Goal: Transaction & Acquisition: Purchase product/service

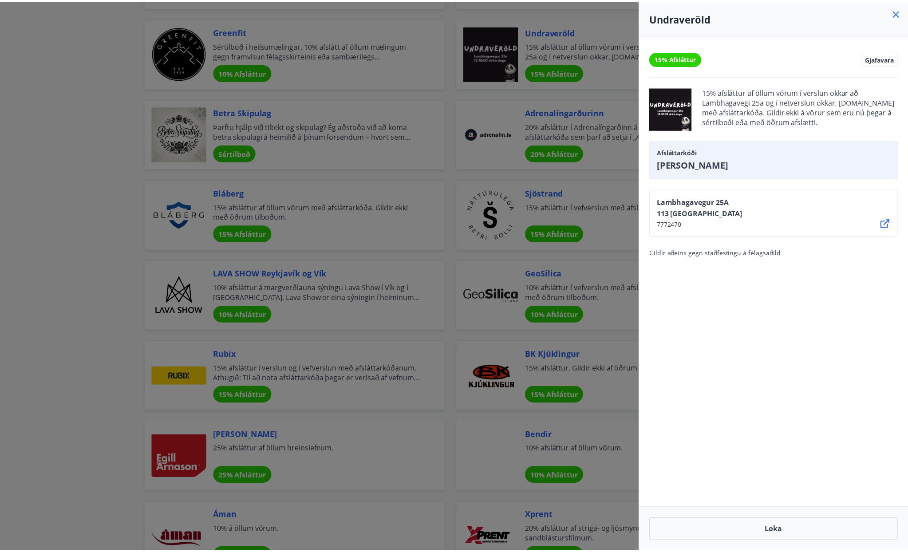
scroll to position [986, 0]
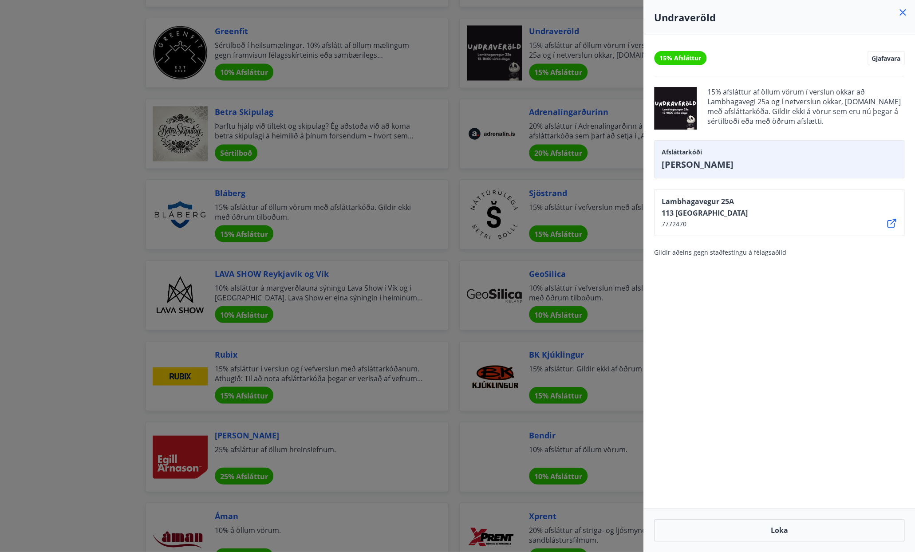
click at [900, 16] on icon at bounding box center [902, 12] width 11 height 11
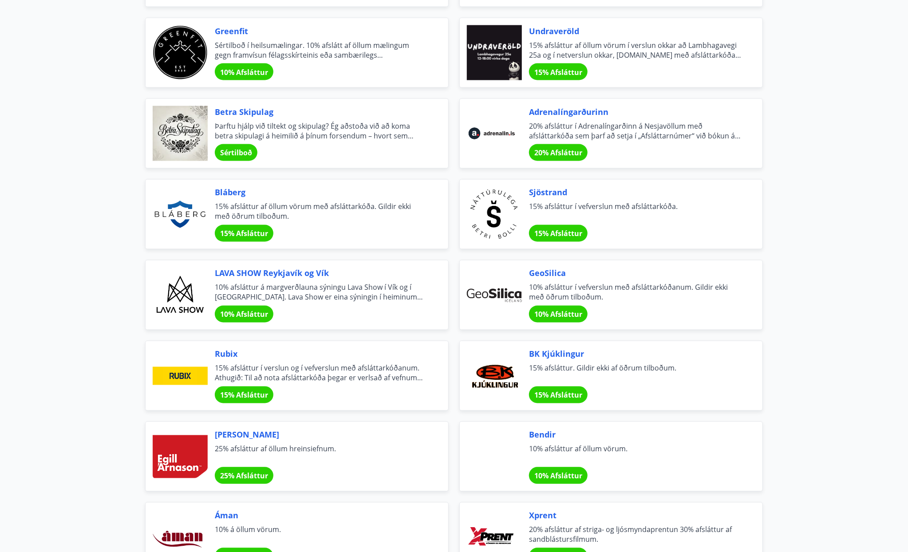
scroll to position [897, 0]
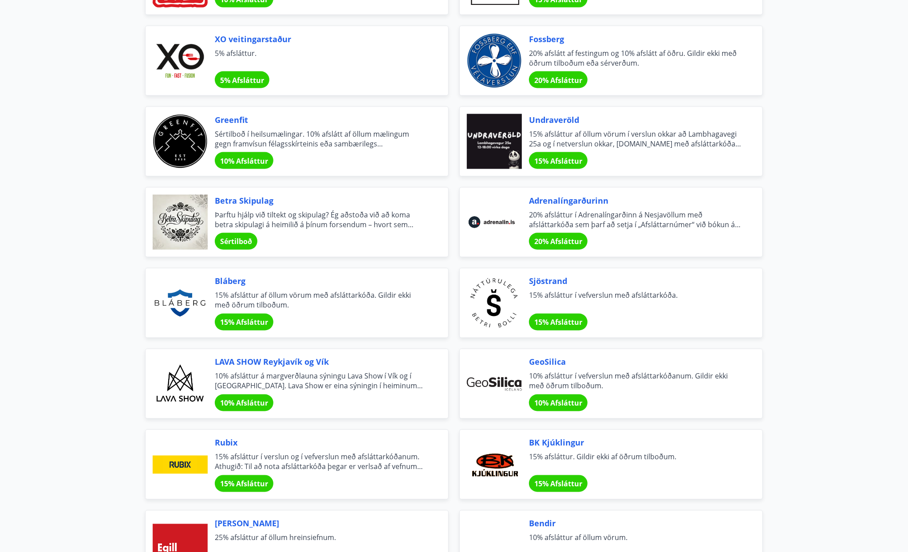
click at [681, 201] on span "Adrenalíngarðurinn" at bounding box center [635, 201] width 212 height 12
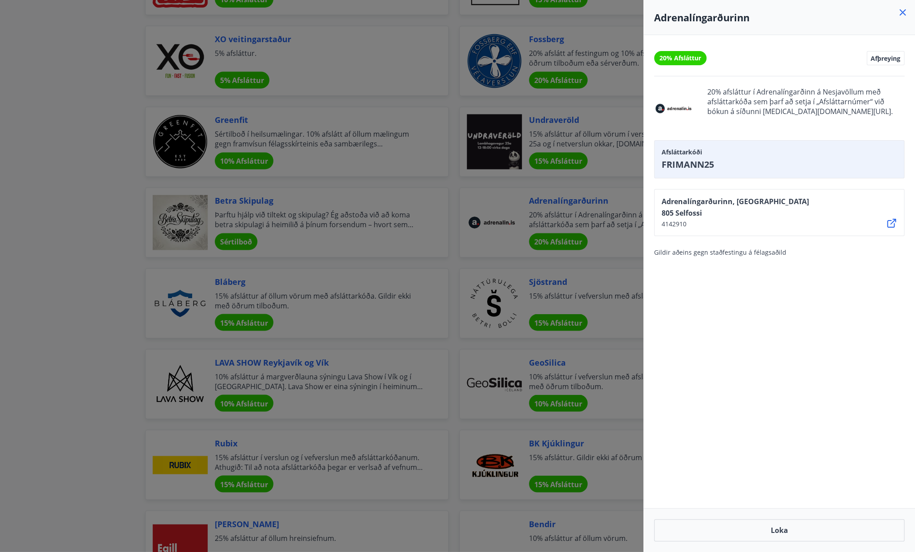
click at [31, 279] on div at bounding box center [457, 276] width 915 height 552
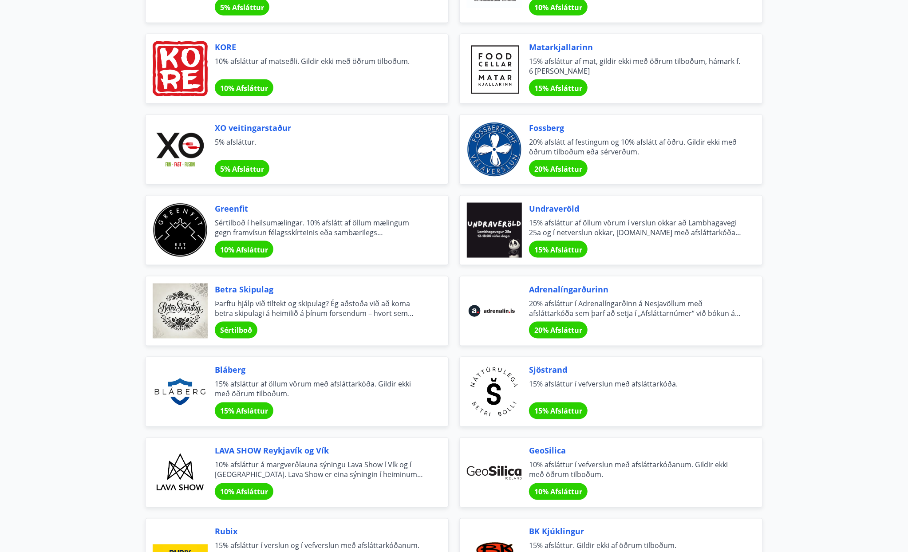
scroll to position [720, 0]
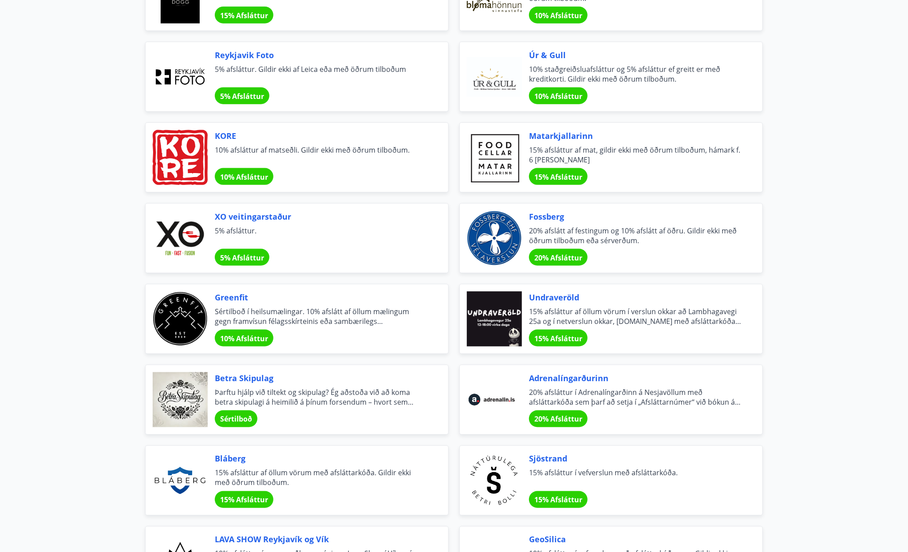
click at [314, 375] on span "Betra Skipulag" at bounding box center [321, 378] width 212 height 12
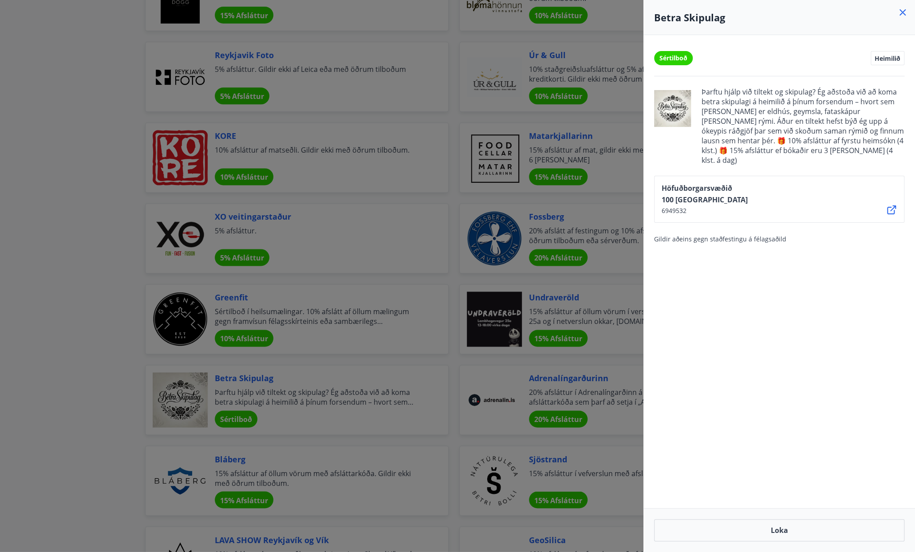
click at [903, 16] on icon at bounding box center [902, 12] width 11 height 11
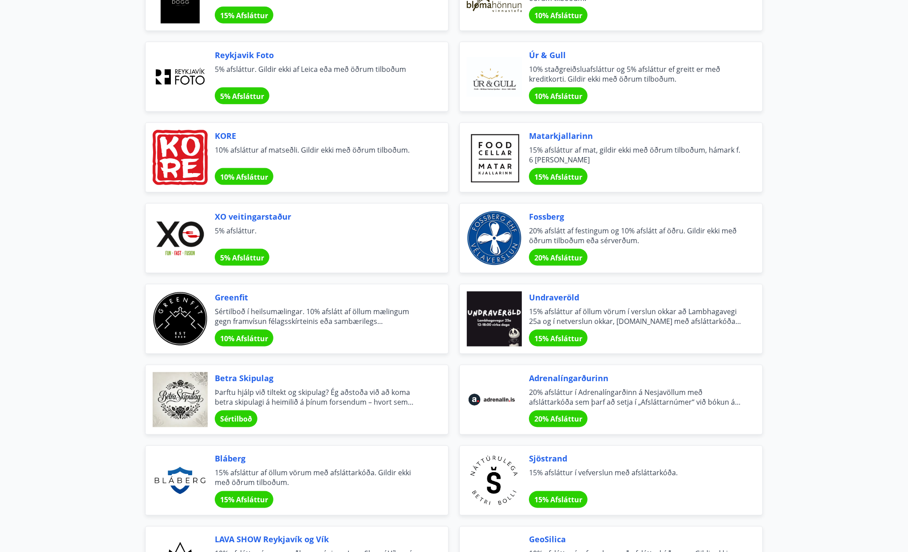
scroll to position [587, 0]
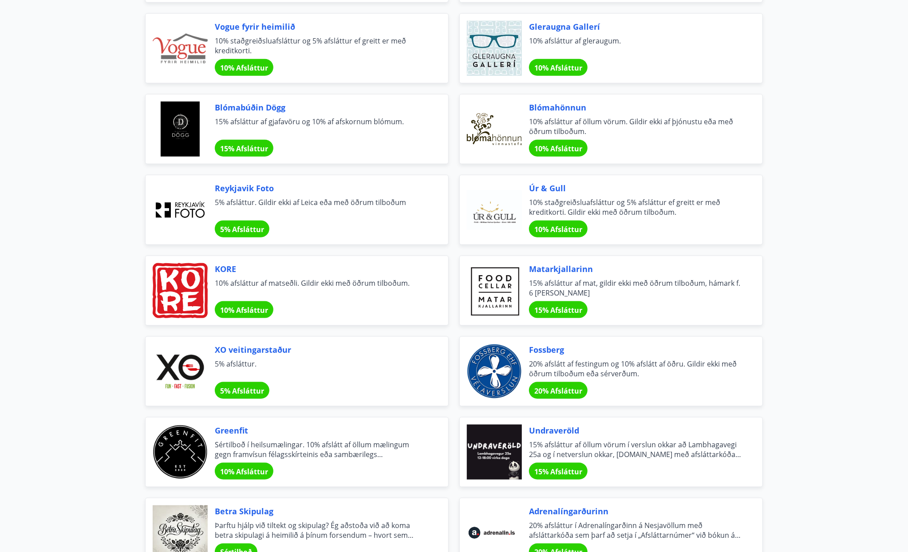
click at [556, 189] on span "Úr & Gull" at bounding box center [635, 188] width 212 height 12
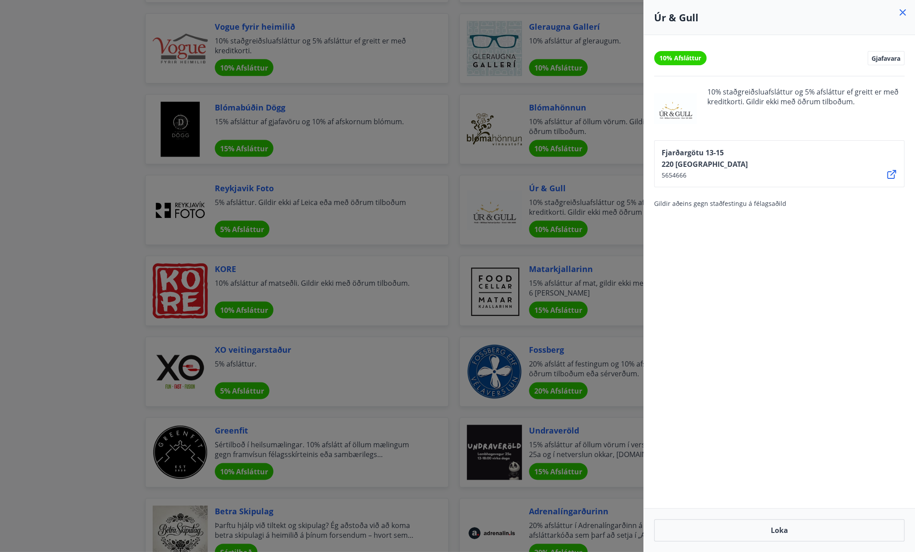
click at [592, 390] on div at bounding box center [457, 276] width 915 height 552
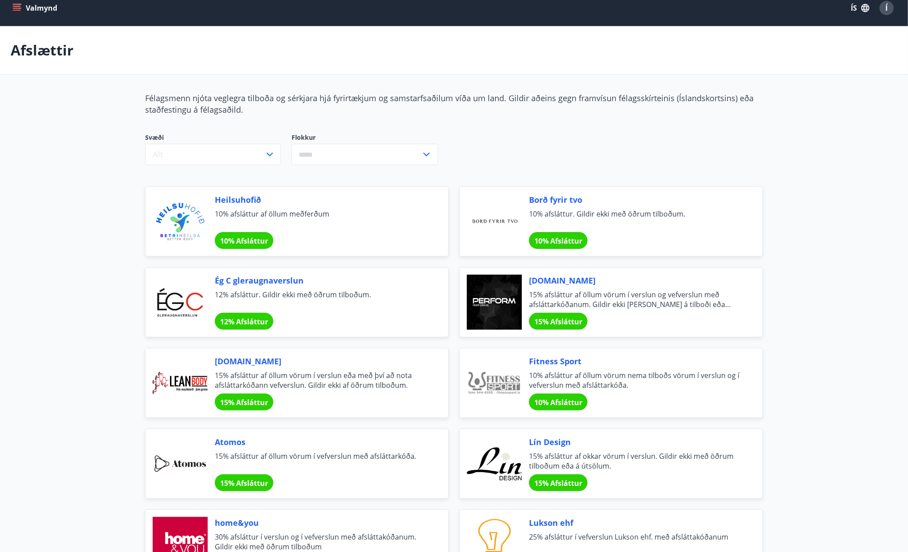
scroll to position [0, 0]
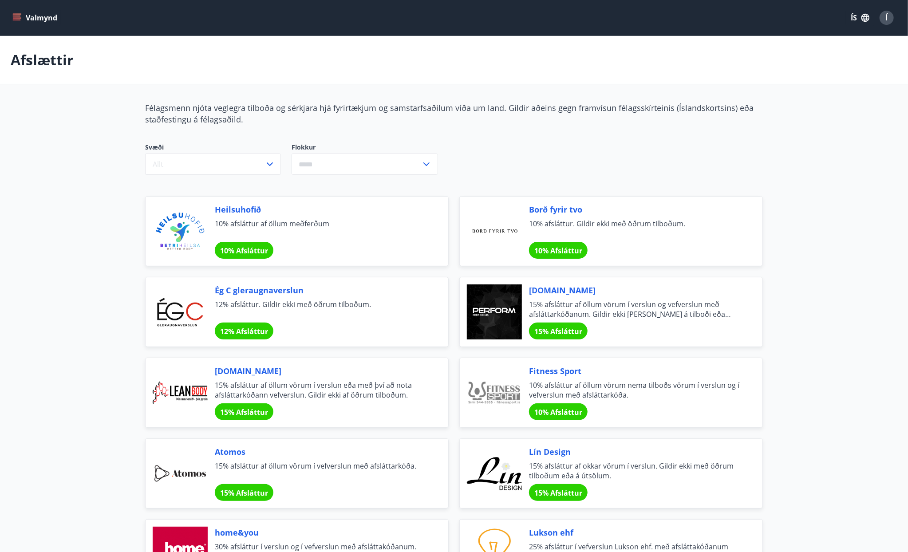
click at [12, 12] on button "Valmynd" at bounding box center [36, 18] width 50 height 16
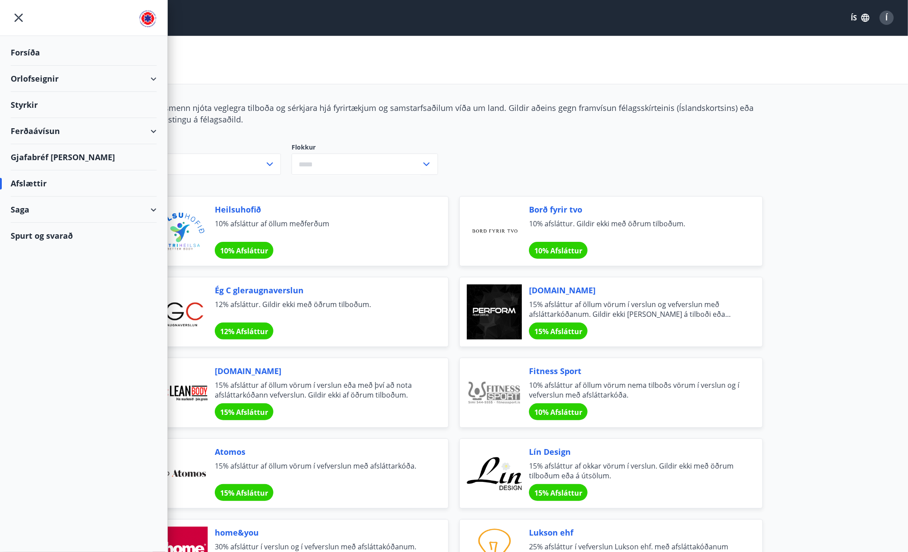
click at [44, 214] on div "Saga" at bounding box center [84, 210] width 146 height 26
click at [54, 365] on div "Spurt og svarað" at bounding box center [84, 366] width 146 height 26
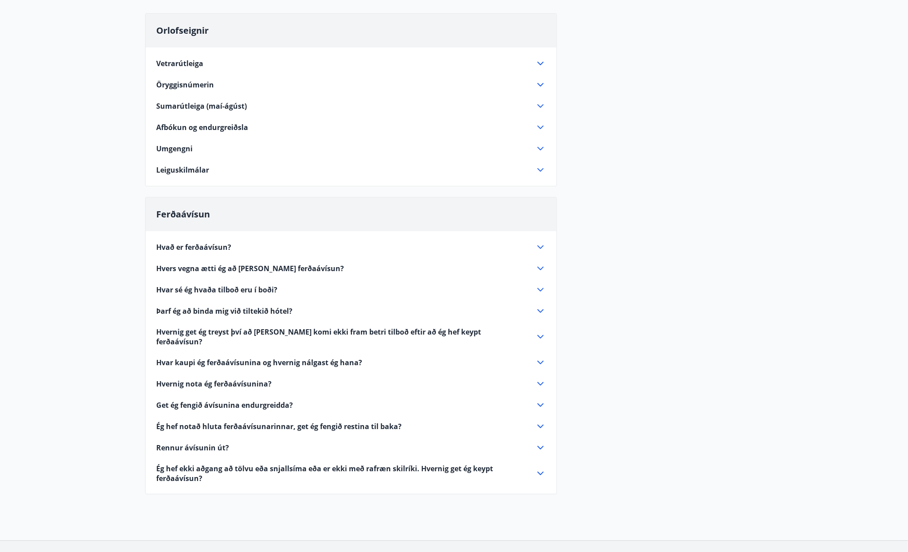
scroll to position [133, 0]
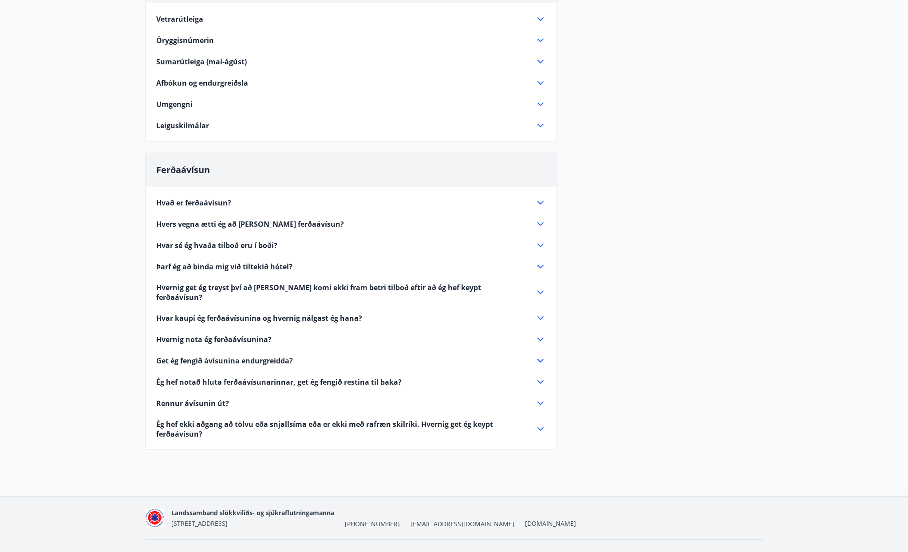
click at [540, 205] on icon at bounding box center [540, 202] width 11 height 11
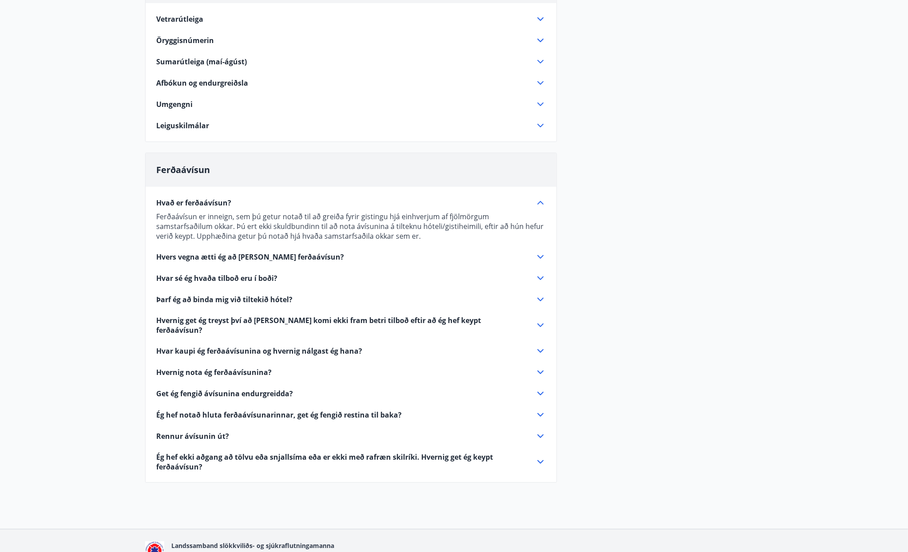
click at [540, 257] on icon at bounding box center [540, 257] width 6 height 4
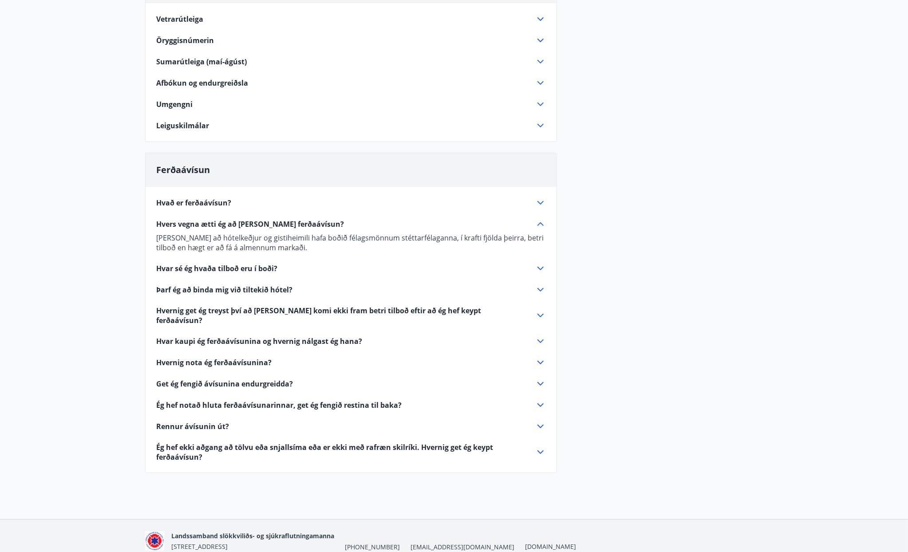
click at [538, 269] on icon at bounding box center [540, 268] width 11 height 11
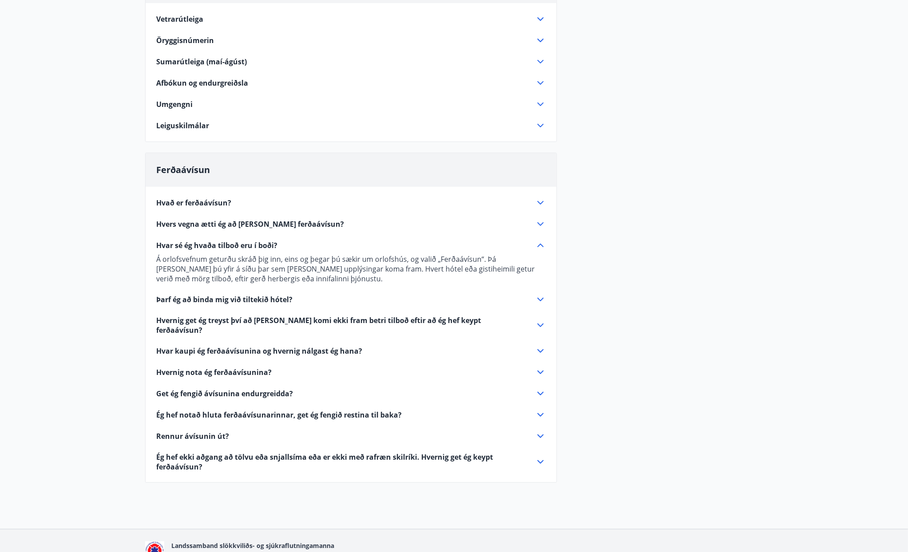
click at [542, 299] on icon at bounding box center [540, 300] width 6 height 4
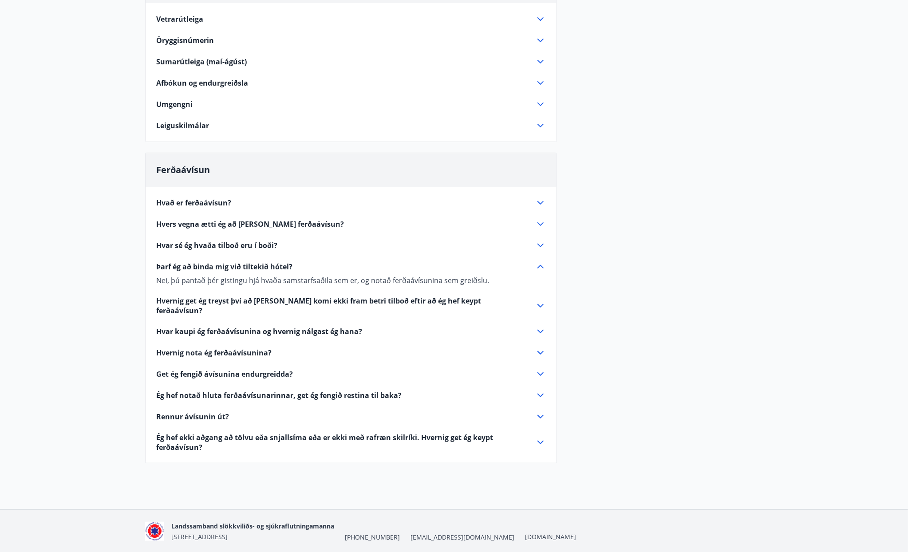
click at [544, 301] on icon at bounding box center [540, 305] width 11 height 11
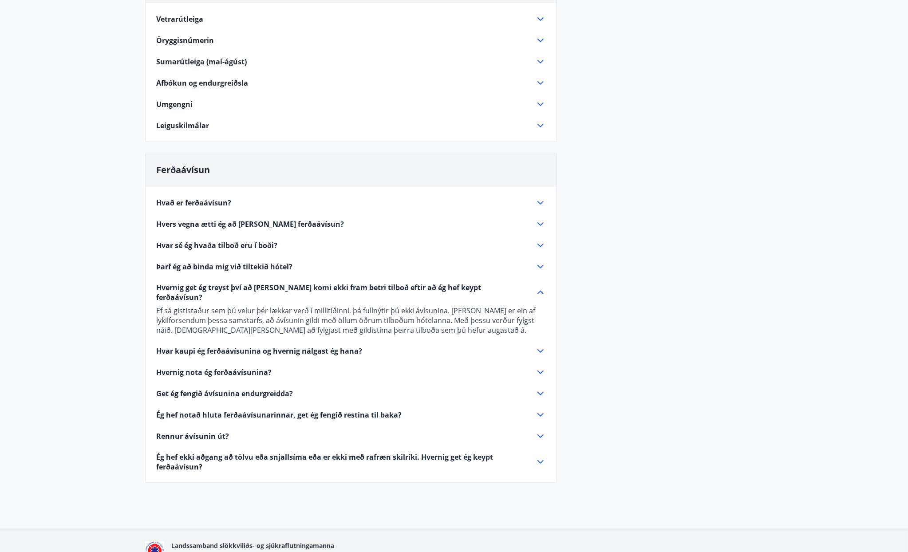
click at [544, 346] on icon at bounding box center [540, 351] width 11 height 11
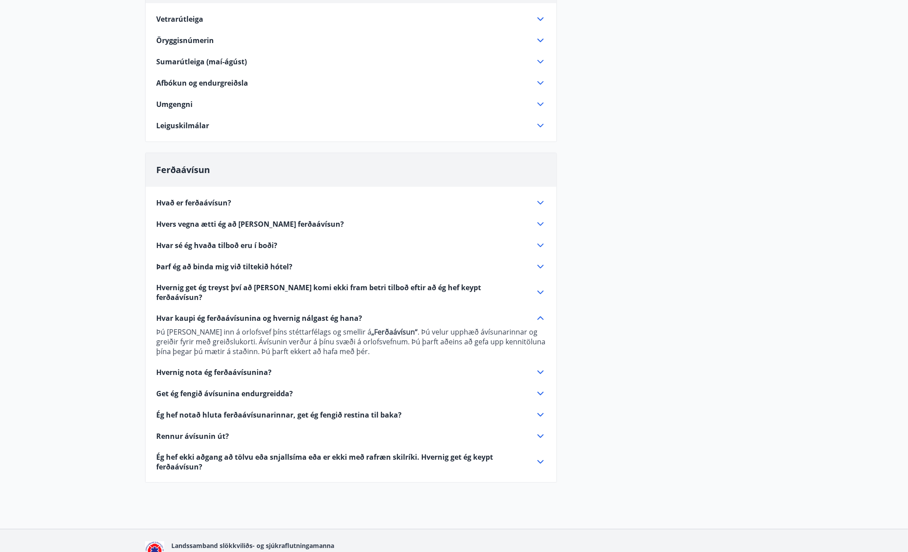
click at [539, 367] on icon at bounding box center [540, 372] width 11 height 11
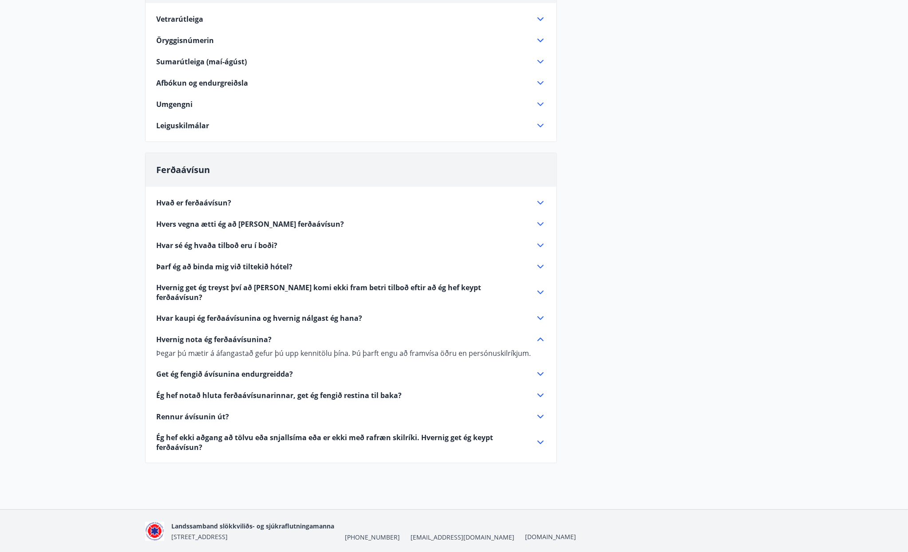
click at [539, 369] on icon at bounding box center [540, 374] width 11 height 11
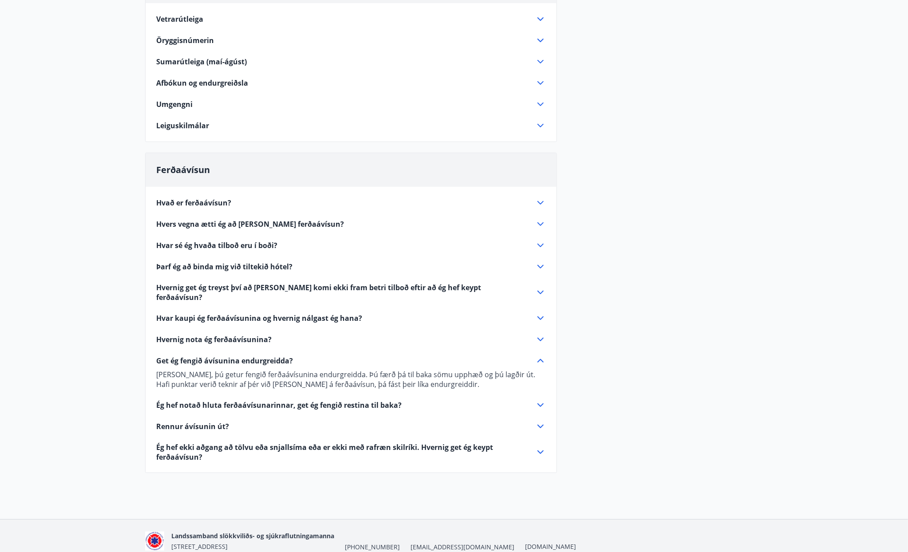
click at [536, 400] on icon at bounding box center [540, 405] width 11 height 11
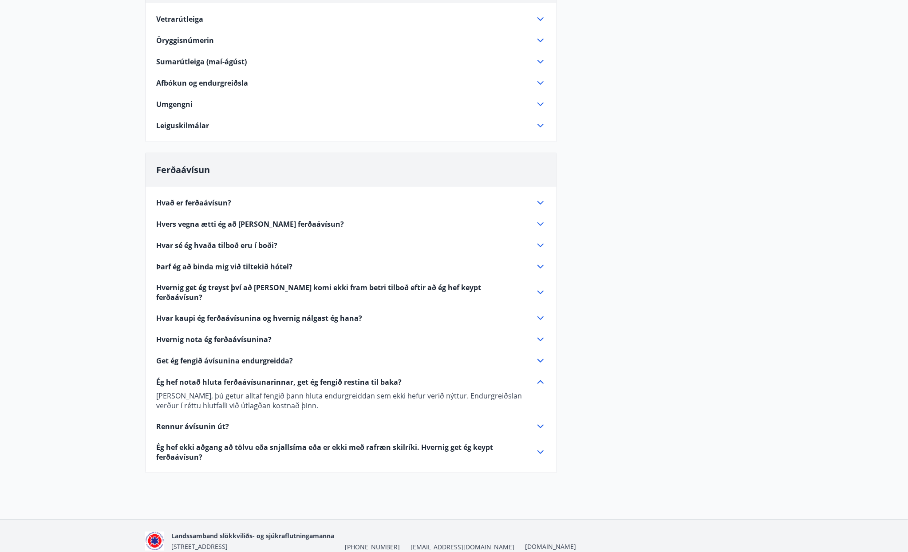
click at [544, 421] on icon at bounding box center [540, 426] width 11 height 11
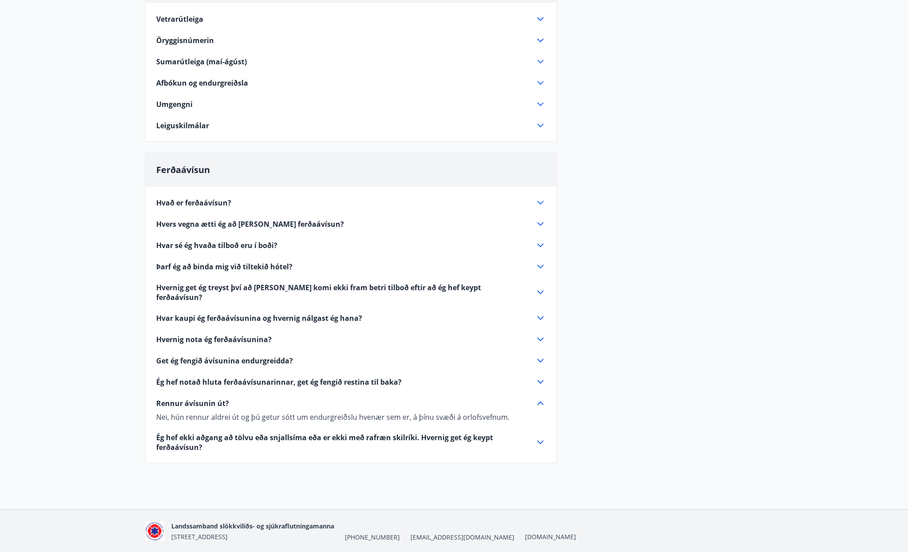
click at [539, 441] on icon at bounding box center [540, 443] width 6 height 4
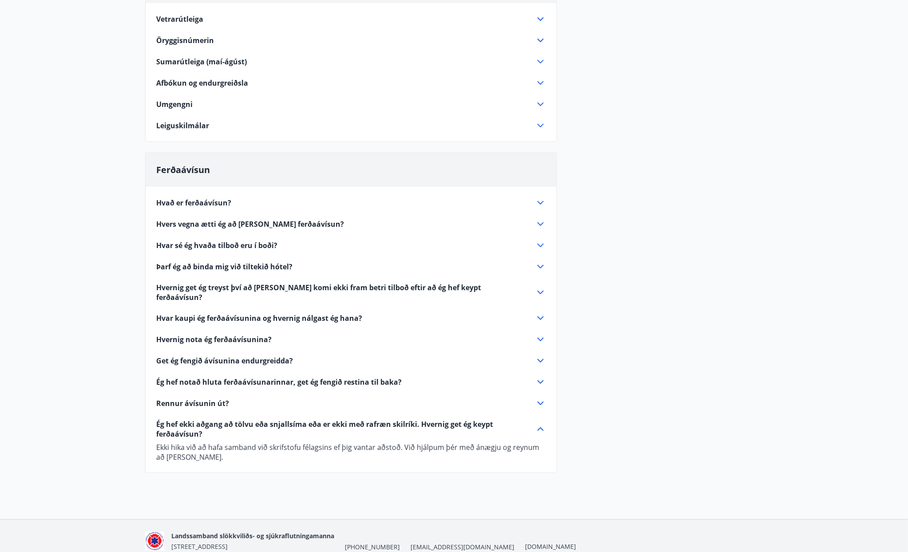
scroll to position [0, 0]
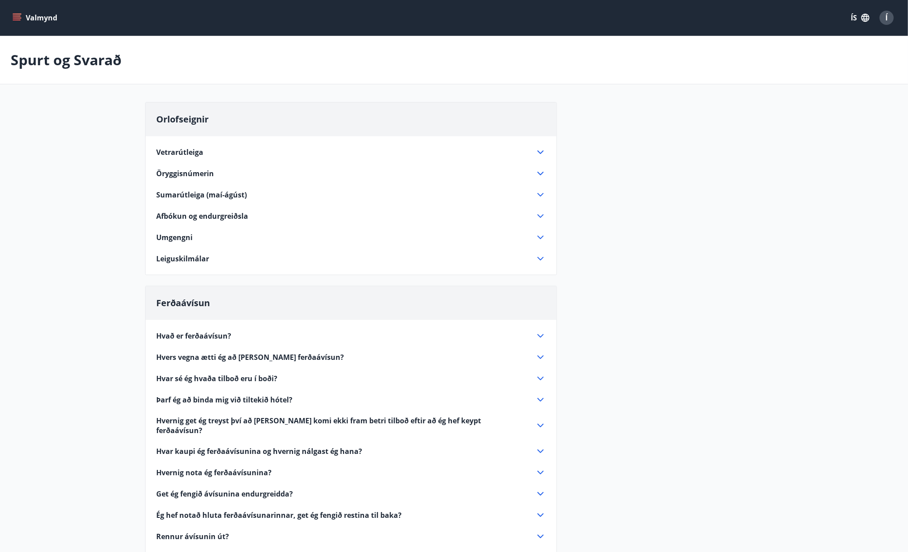
click at [538, 260] on icon at bounding box center [540, 258] width 11 height 11
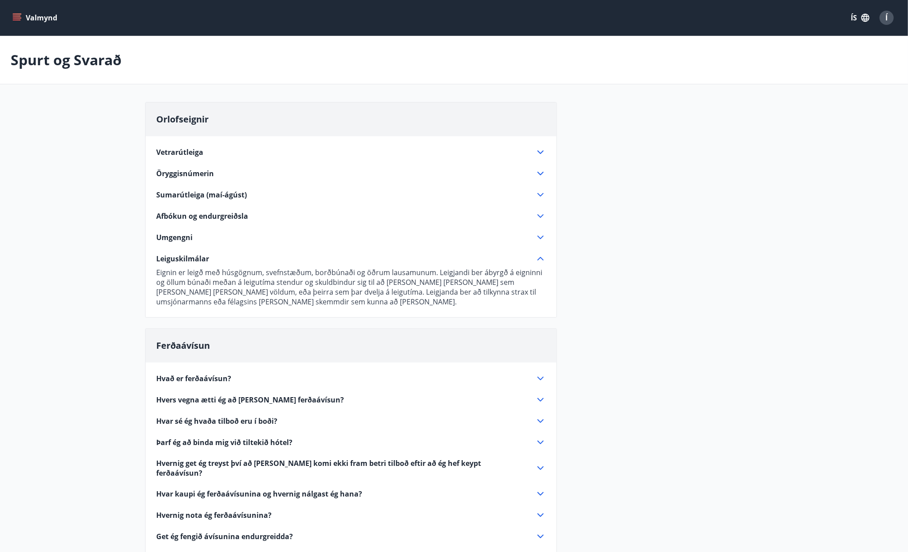
click at [543, 255] on icon at bounding box center [540, 258] width 11 height 11
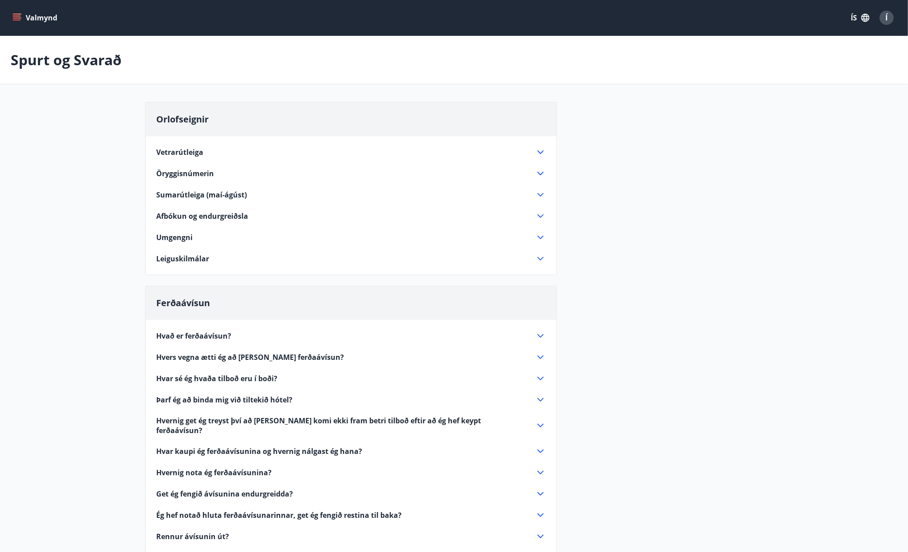
click at [25, 14] on button "Valmynd" at bounding box center [36, 18] width 50 height 16
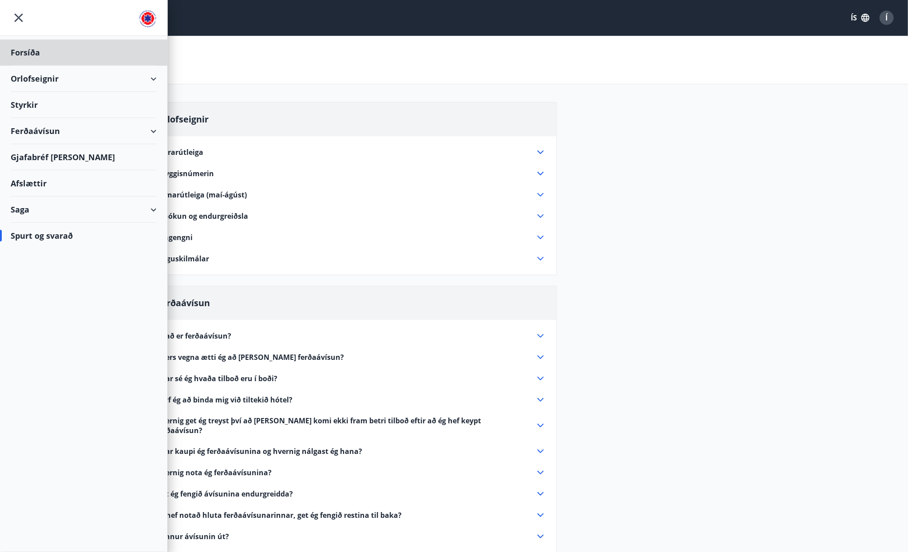
click at [115, 105] on div "Styrkir" at bounding box center [84, 105] width 146 height 26
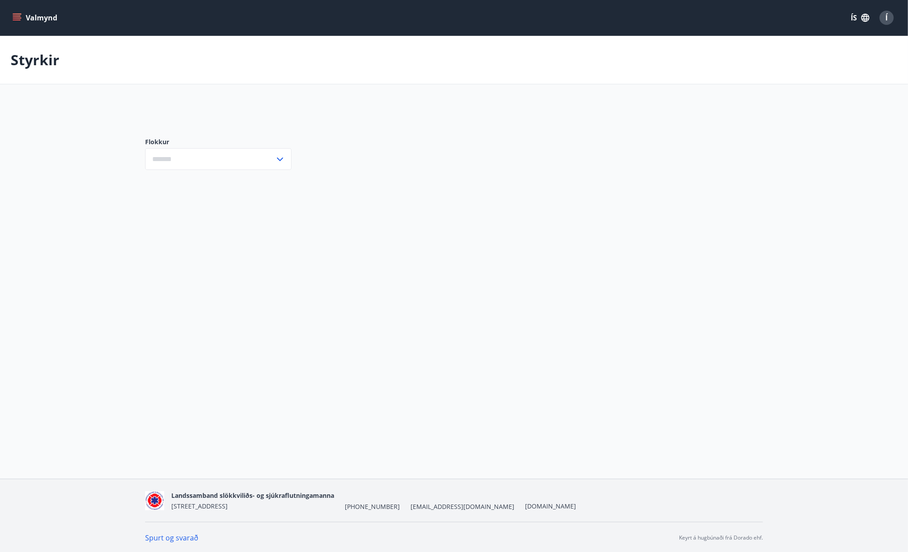
type input "***"
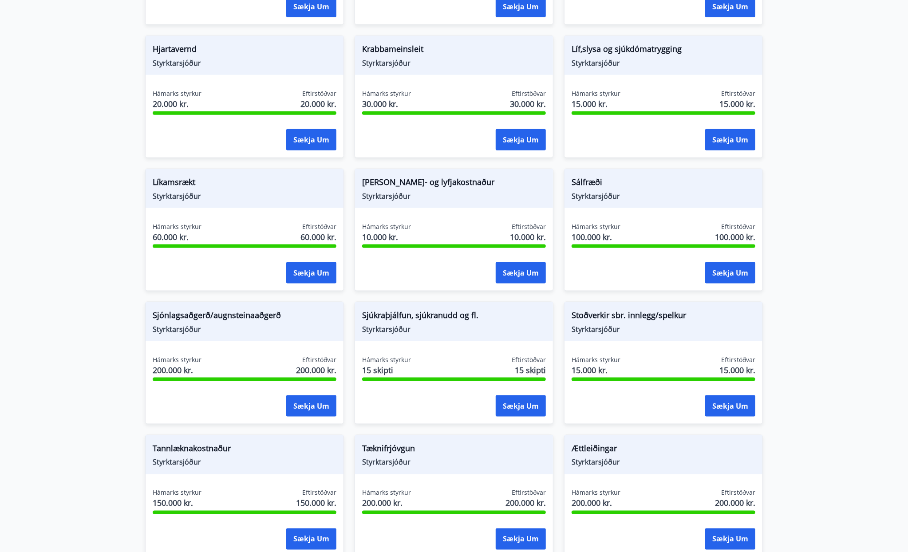
scroll to position [548, 0]
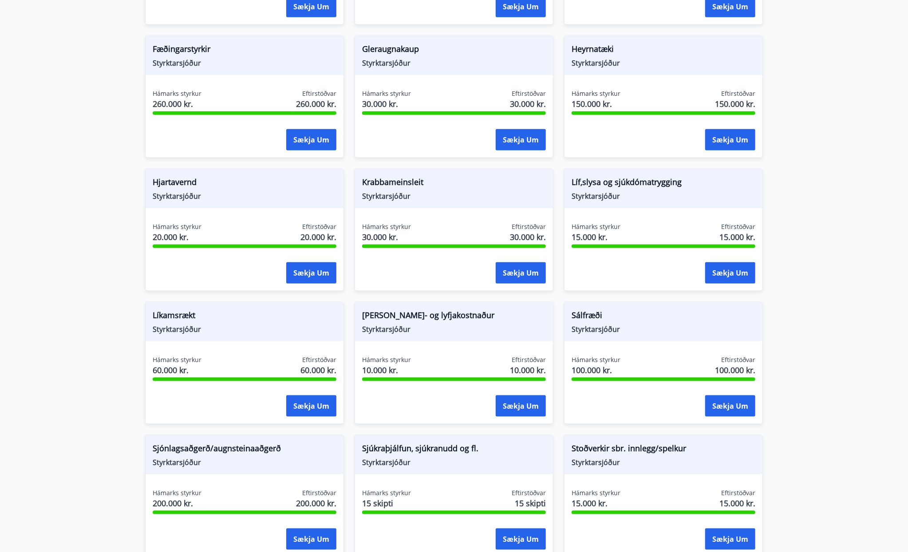
click at [845, 120] on main "Styrkir Flokkur *** ​ Bráðatækninám Starfsmenntunarsjóður Hámarks styrkur 800.0…" at bounding box center [454, 94] width 908 height 1213
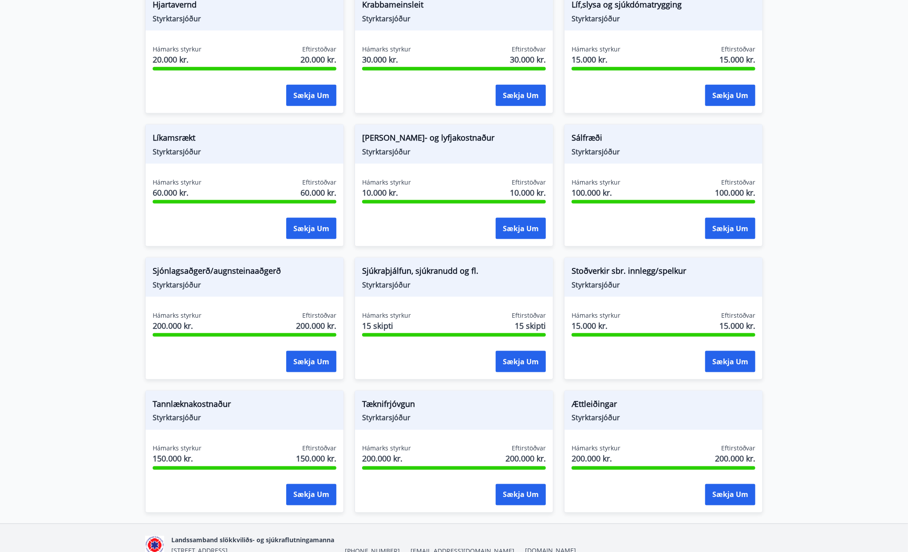
scroll to position [769, 0]
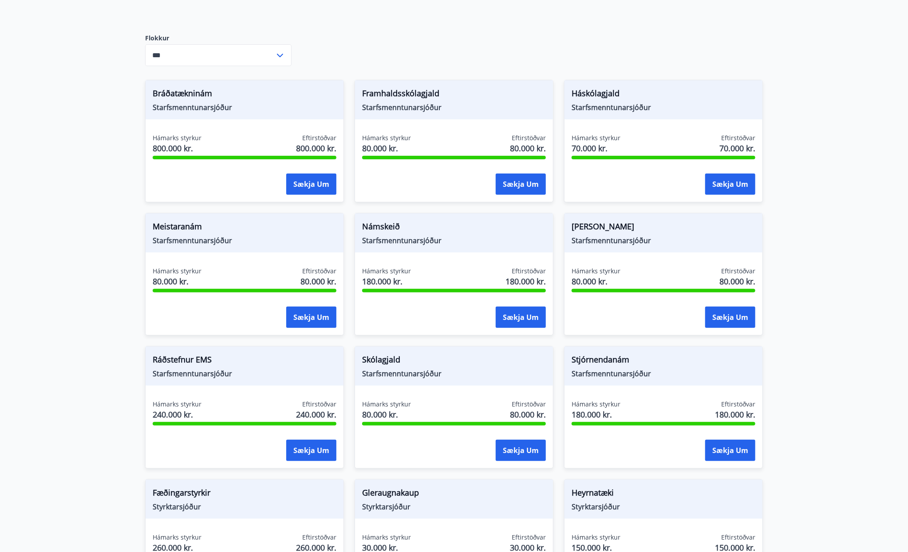
scroll to position [0, 0]
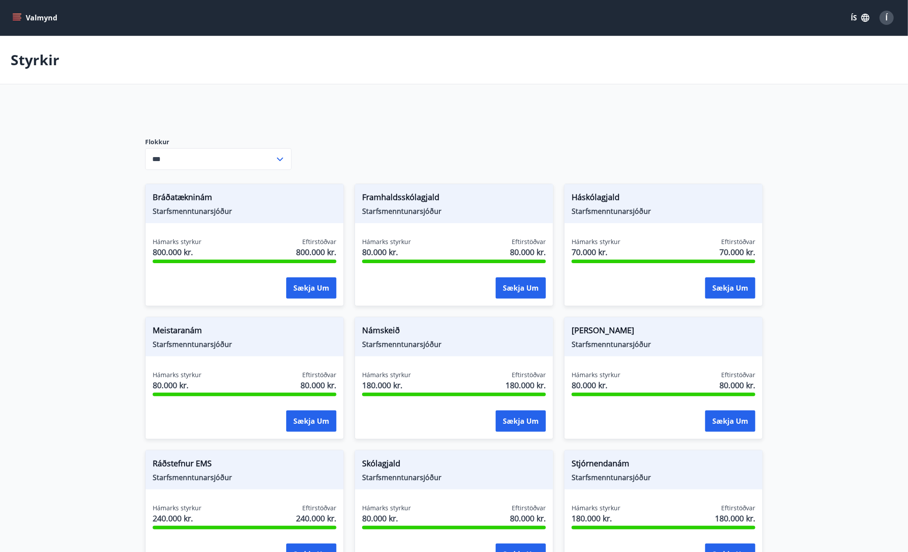
click at [18, 14] on icon "menu" at bounding box center [18, 14] width 10 height 1
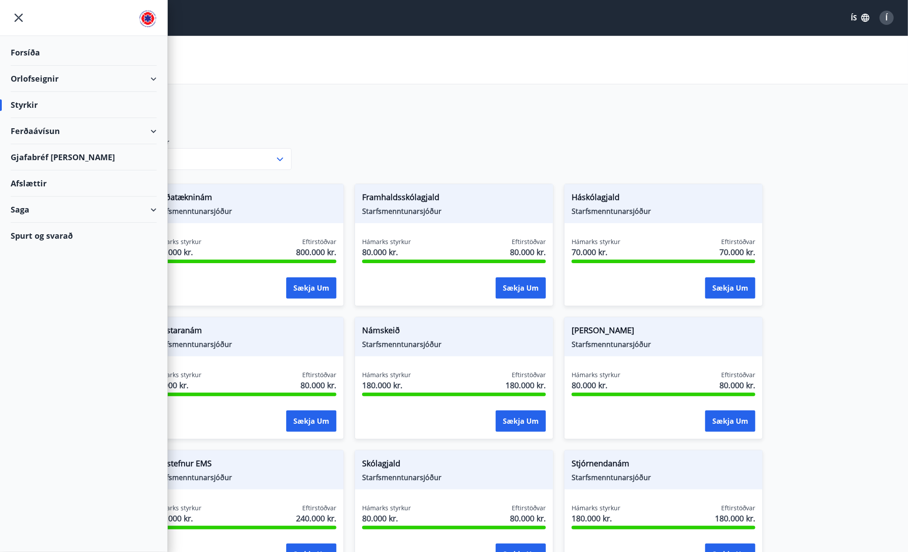
click at [35, 129] on div "Ferðaávísun" at bounding box center [84, 131] width 146 height 26
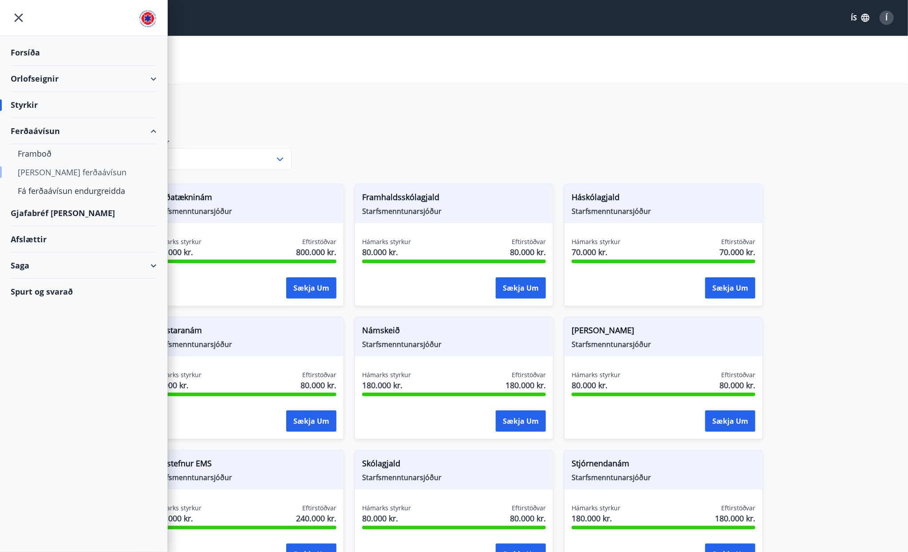
click at [48, 173] on div "[PERSON_NAME] ferðaávísun" at bounding box center [84, 172] width 132 height 19
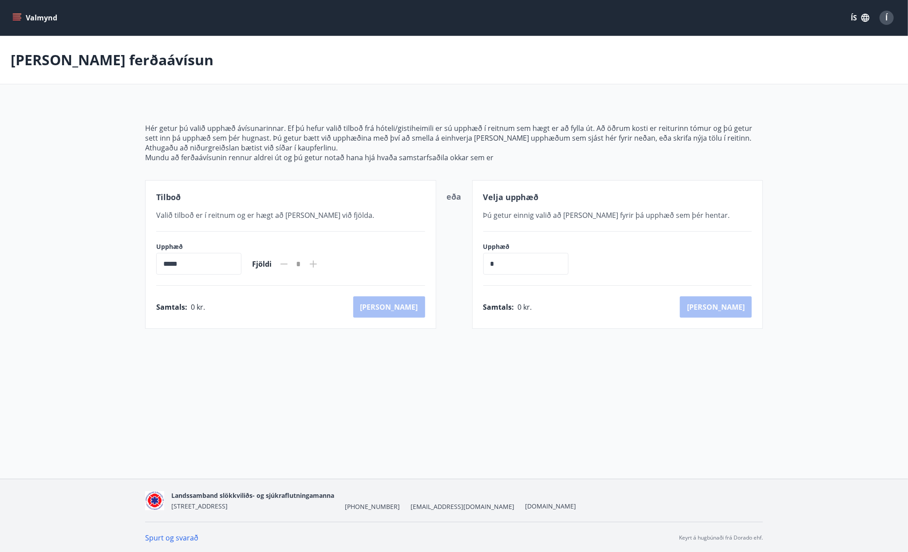
click at [23, 17] on button "Valmynd" at bounding box center [36, 18] width 50 height 16
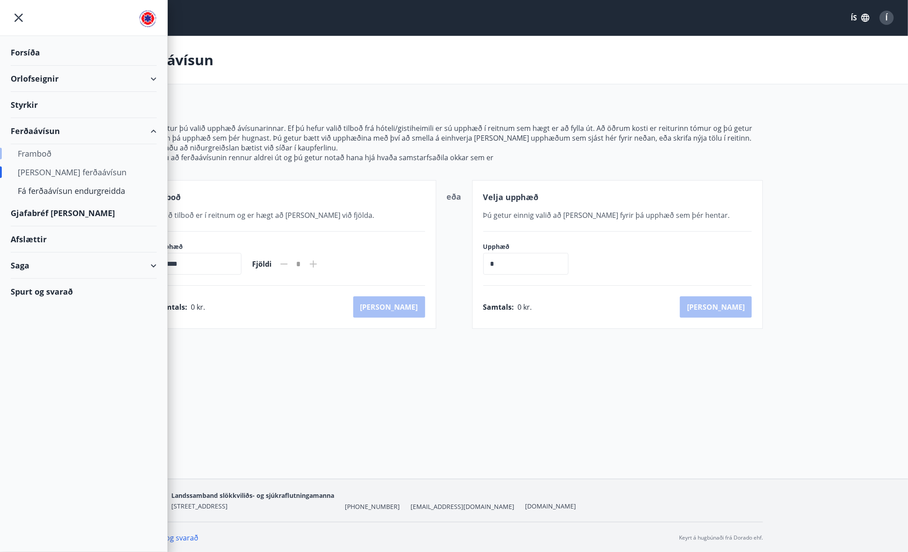
click at [48, 154] on div "Framboð" at bounding box center [84, 153] width 132 height 19
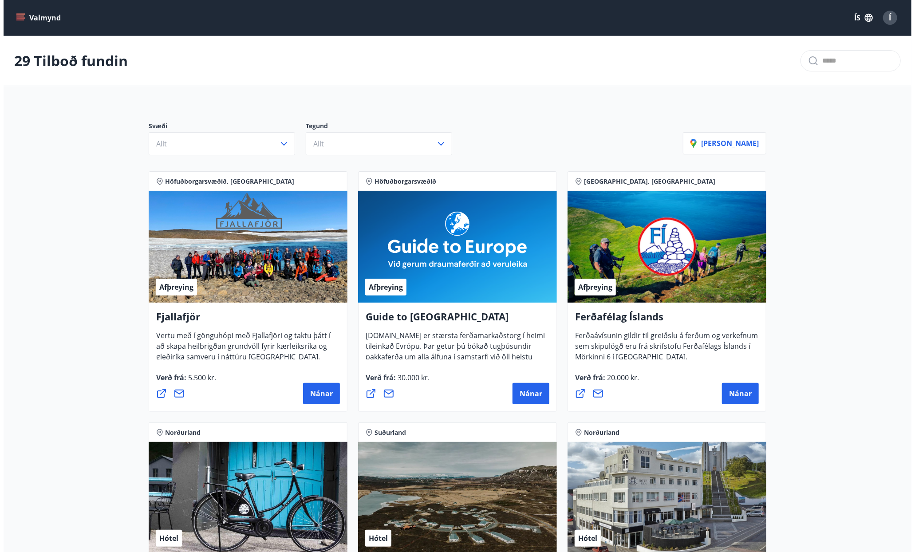
scroll to position [222, 0]
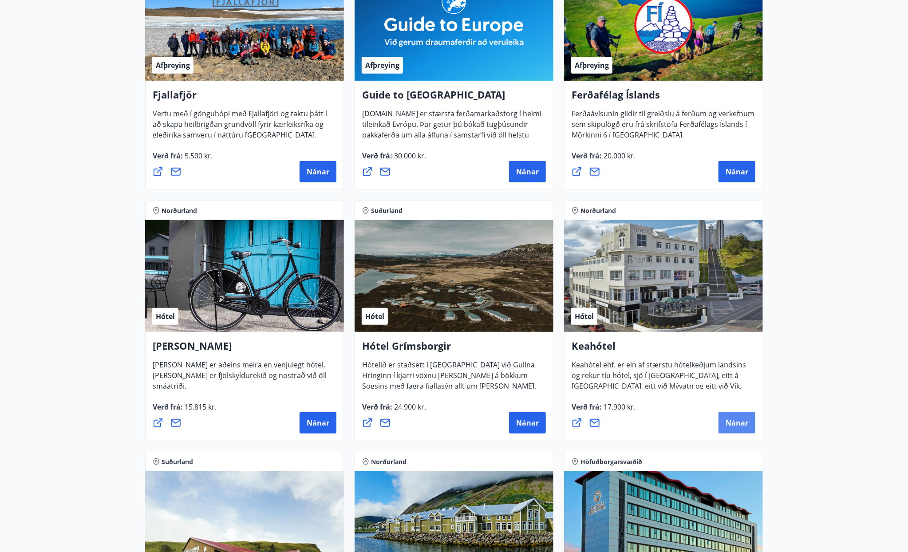
click at [731, 426] on span "Nánar" at bounding box center [736, 423] width 23 height 10
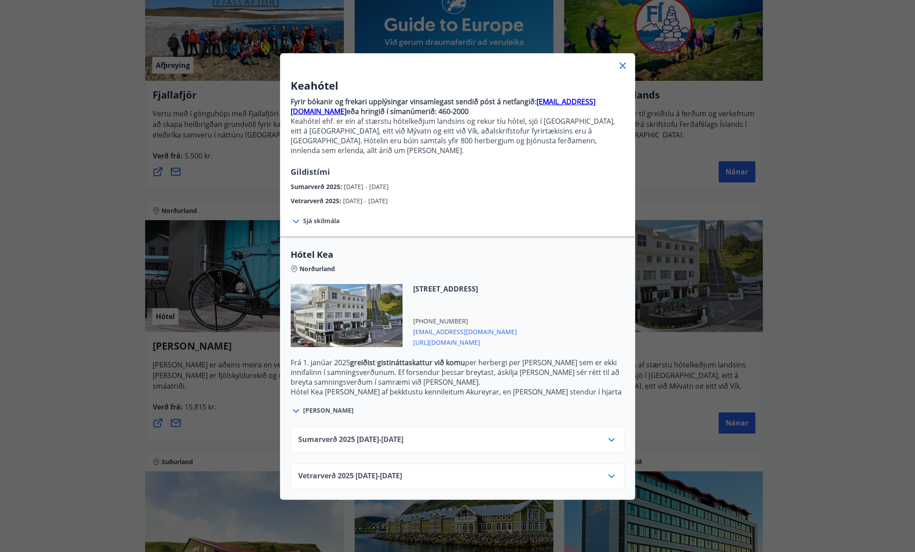
click at [402, 471] on span "Vetrarverð [PHONE_NUMBER][DATE] - [DATE]" at bounding box center [350, 476] width 104 height 11
click at [612, 471] on icon at bounding box center [611, 476] width 11 height 11
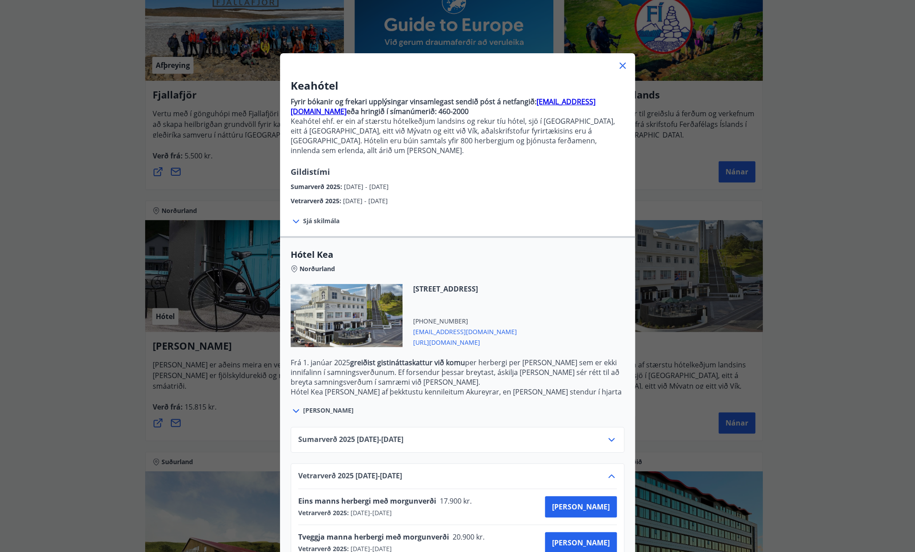
scroll to position [16, 0]
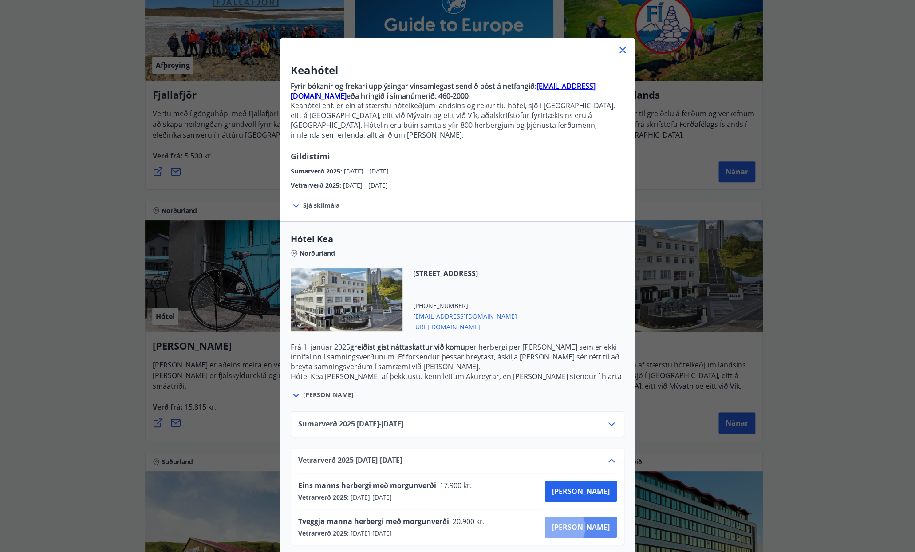
click at [593, 522] on span "[PERSON_NAME]" at bounding box center [581, 527] width 58 height 10
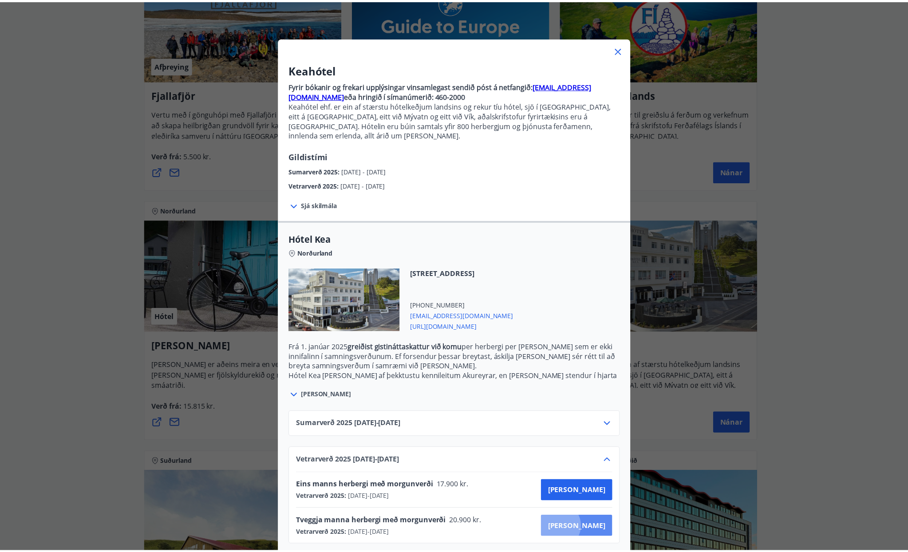
scroll to position [1, 0]
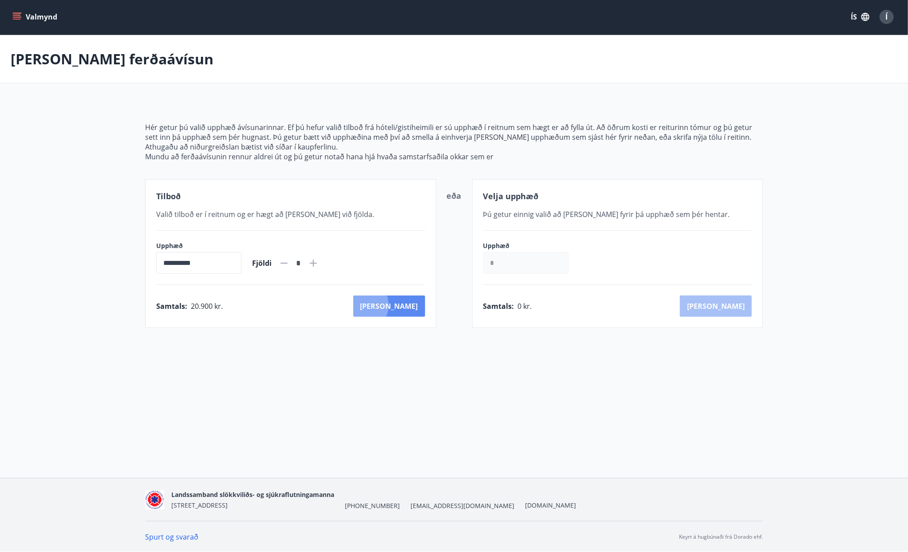
click at [402, 305] on button "[PERSON_NAME]" at bounding box center [389, 306] width 72 height 21
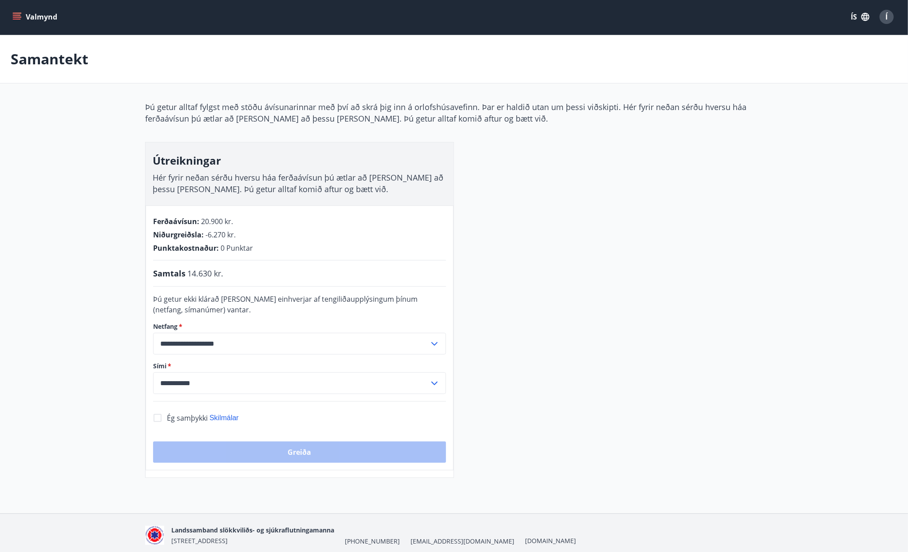
click at [835, 329] on main "**********" at bounding box center [454, 256] width 908 height 443
click at [54, 369] on main "**********" at bounding box center [454, 256] width 908 height 443
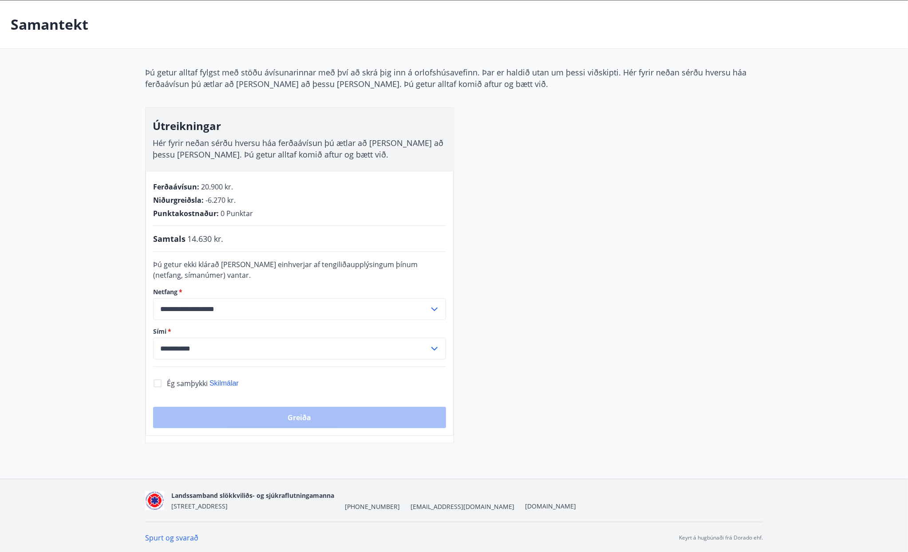
click at [434, 345] on icon at bounding box center [434, 348] width 11 height 11
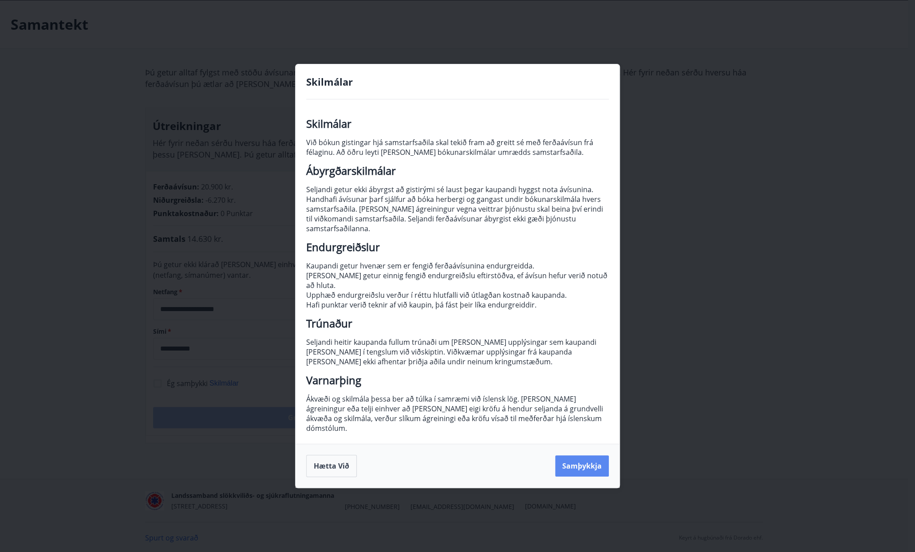
click at [591, 455] on button "Samþykkja" at bounding box center [582, 465] width 54 height 21
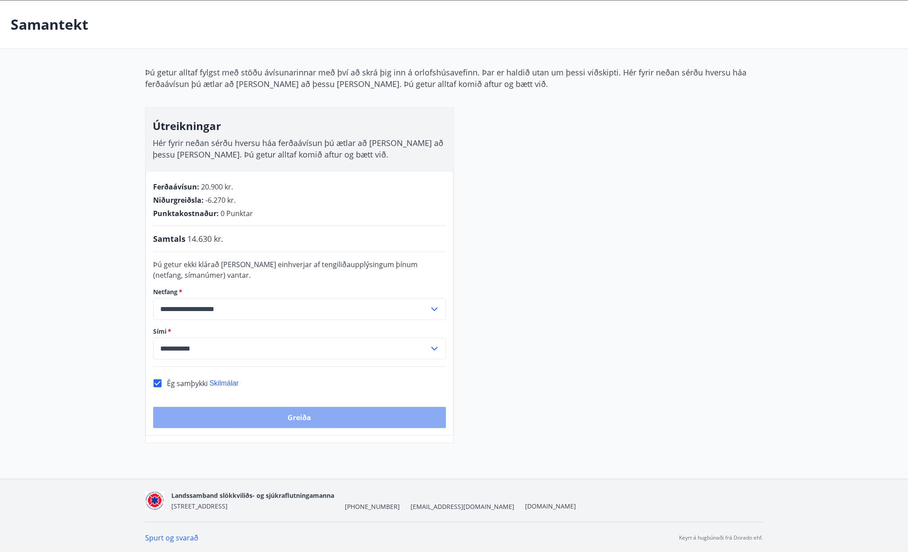
click at [337, 419] on button "Greiða" at bounding box center [299, 417] width 293 height 21
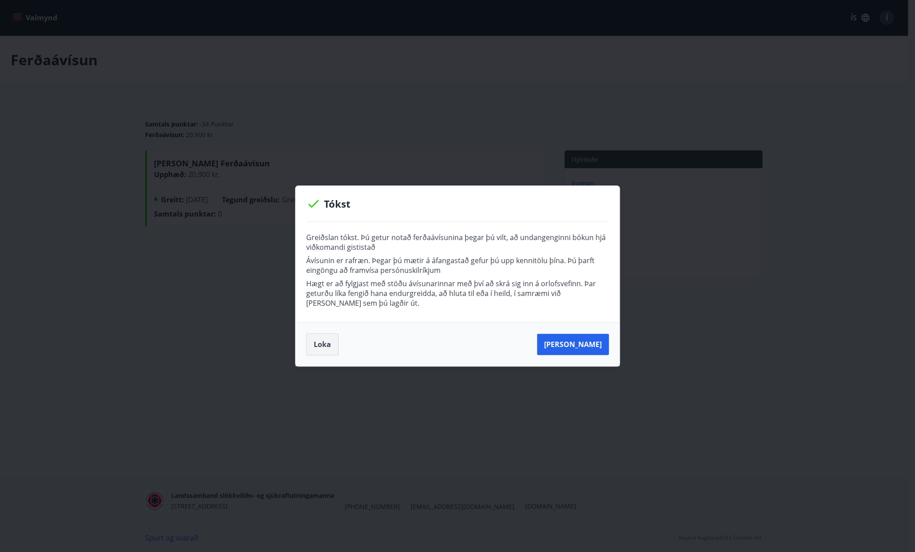
click at [311, 342] on button "Loka" at bounding box center [322, 344] width 32 height 22
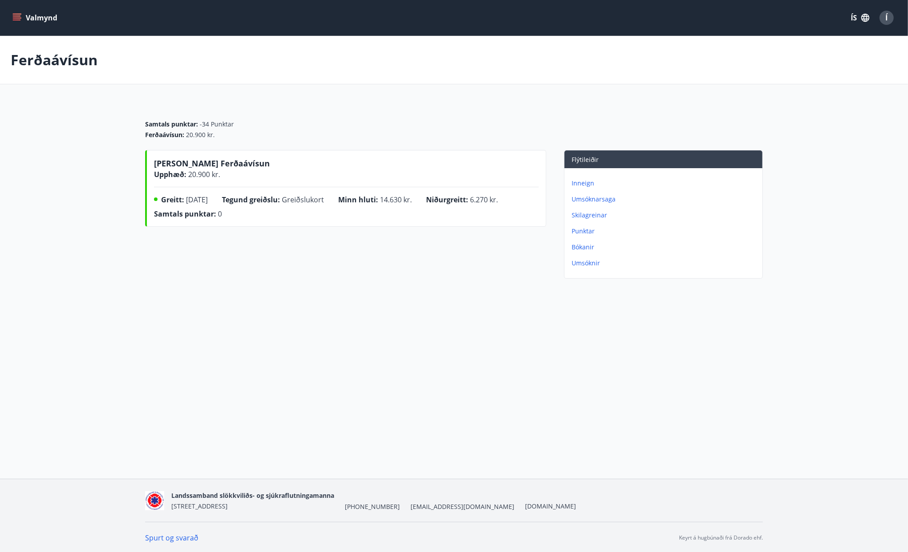
click at [23, 18] on button "Valmynd" at bounding box center [36, 18] width 50 height 16
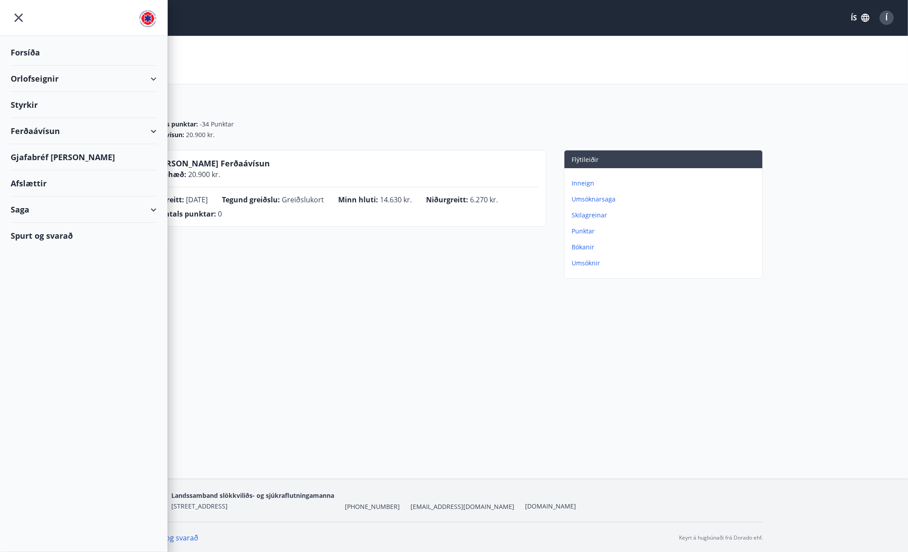
click at [150, 130] on div "Ferðaávísun" at bounding box center [84, 131] width 146 height 26
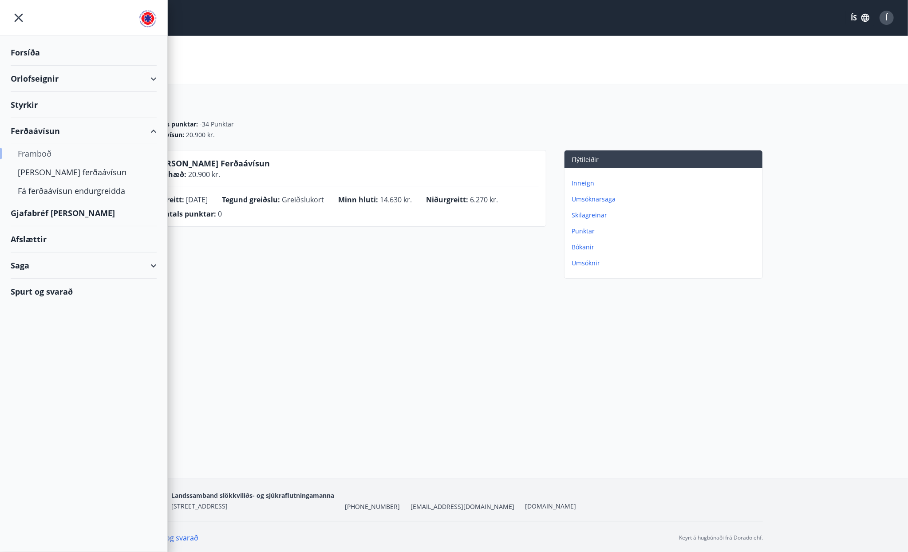
click at [40, 151] on div "Framboð" at bounding box center [84, 153] width 132 height 19
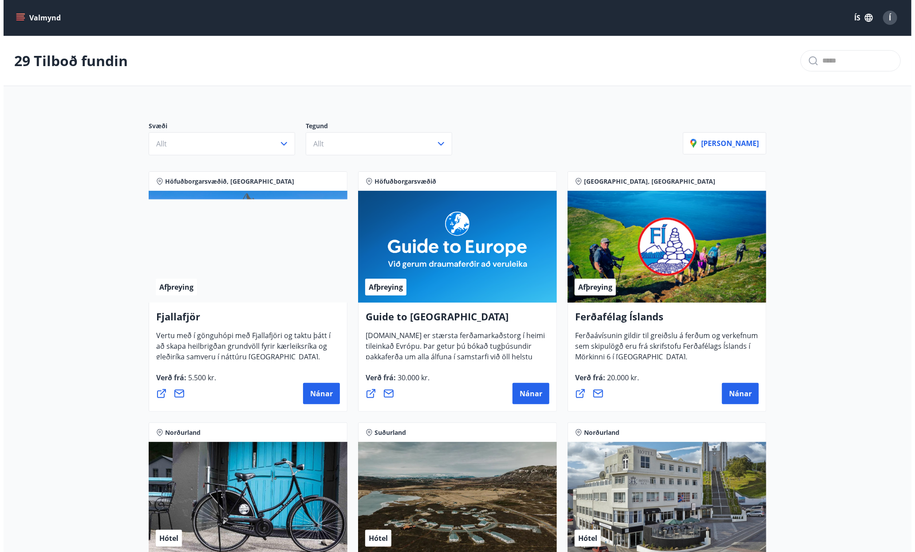
scroll to position [311, 0]
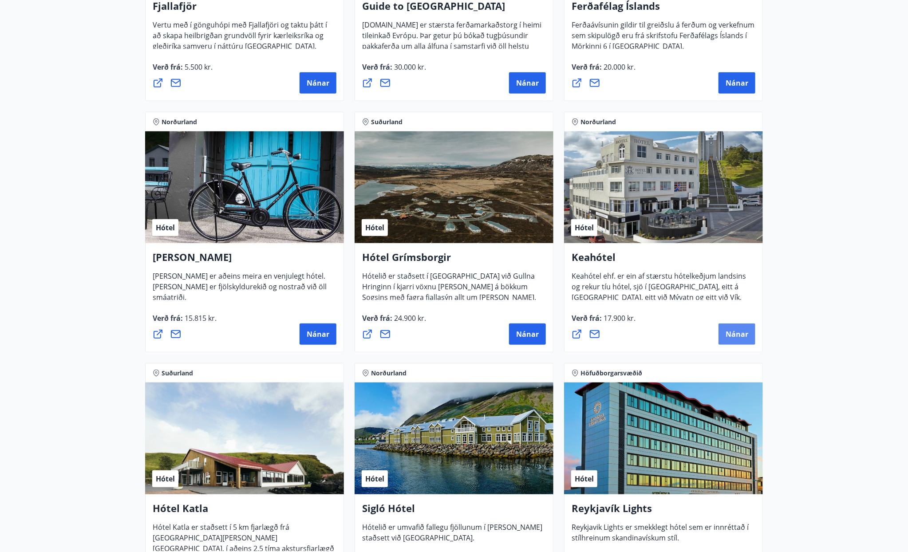
click at [741, 339] on button "Nánar" at bounding box center [736, 333] width 37 height 21
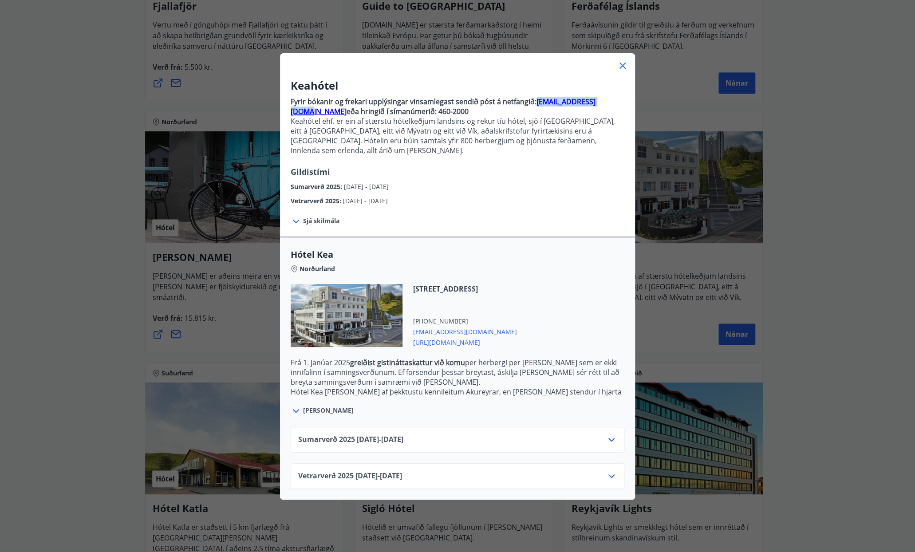
drag, startPoint x: 530, startPoint y: 103, endPoint x: 603, endPoint y: 103, distance: 72.3
click at [603, 103] on p "Fyrir bókanir og frekari upplýsingar vinsamlegast sendið póst á netfangið: boka…" at bounding box center [458, 107] width 334 height 20
drag, startPoint x: 587, startPoint y: 100, endPoint x: 542, endPoint y: 123, distance: 50.2
click at [541, 124] on p "Keahótel ehf. er ein af stærstu hótelkeðjum landsins og rekur tíu hótel, sjö í …" at bounding box center [458, 135] width 334 height 39
drag, startPoint x: 602, startPoint y: 102, endPoint x: 531, endPoint y: 106, distance: 71.6
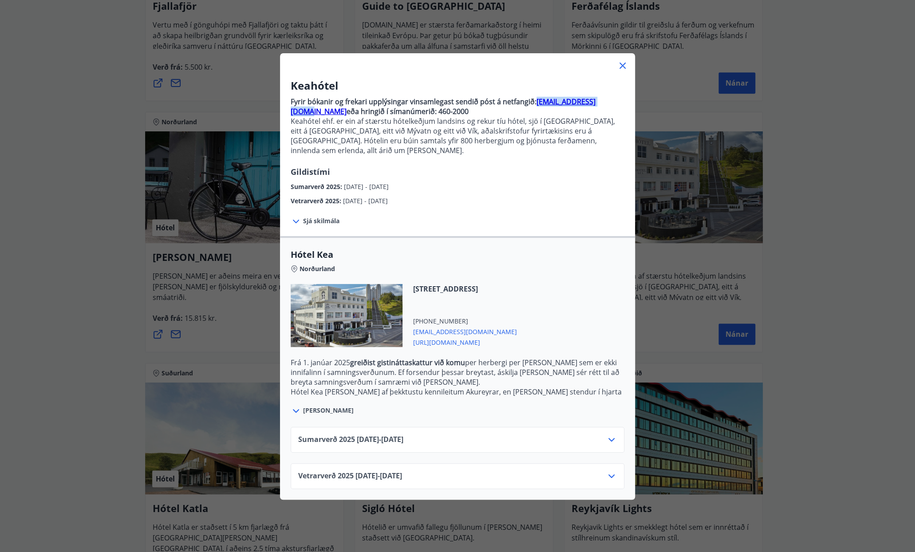
click at [531, 106] on p "Fyrir bókanir og frekari upplýsingar vinsamlegast sendið póst á netfangið: boka…" at bounding box center [458, 107] width 334 height 20
copy strong "[EMAIL_ADDRESS][DOMAIN_NAME]"
click at [295, 406] on icon at bounding box center [296, 411] width 11 height 11
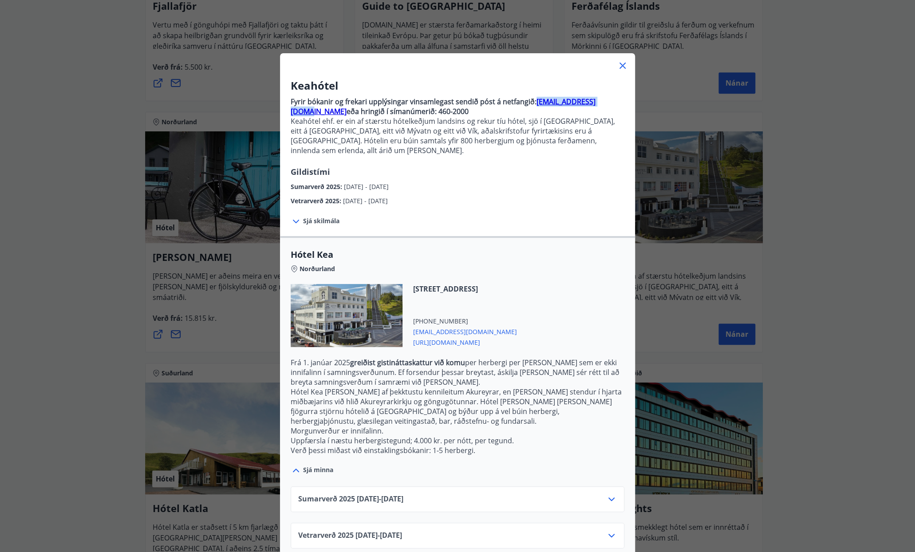
click at [607, 530] on icon at bounding box center [611, 535] width 11 height 11
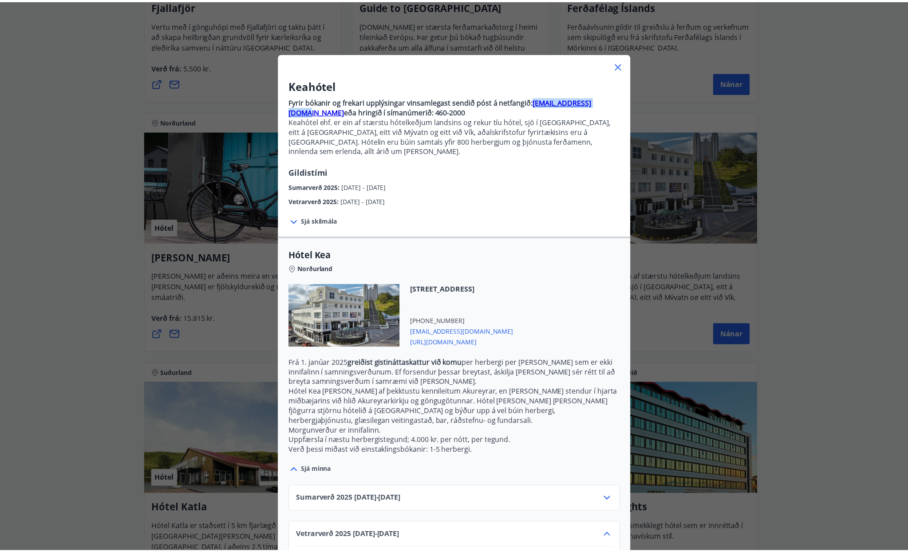
scroll to position [65, 0]
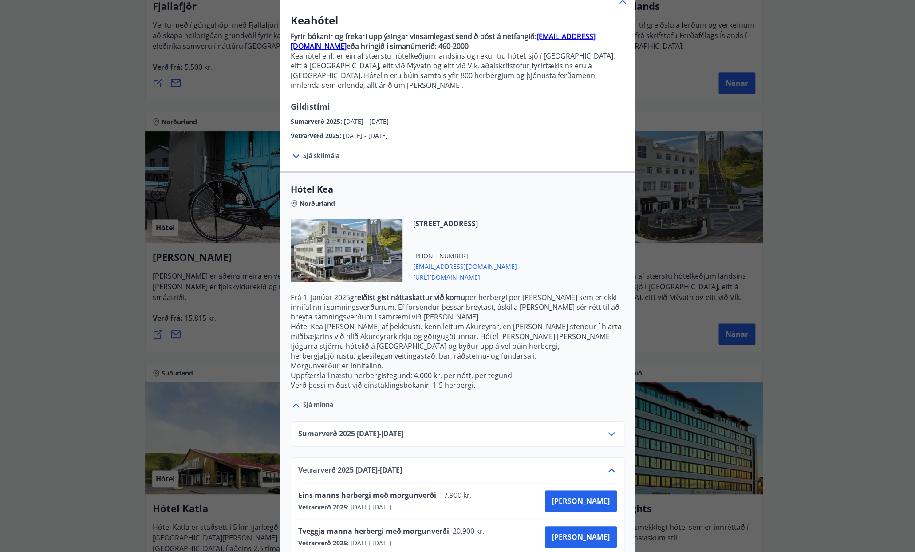
click at [876, 341] on div "Keahótel Fyrir bókanir og frekari upplýsingar vinsamlegast sendið póst á netfan…" at bounding box center [457, 211] width 915 height 552
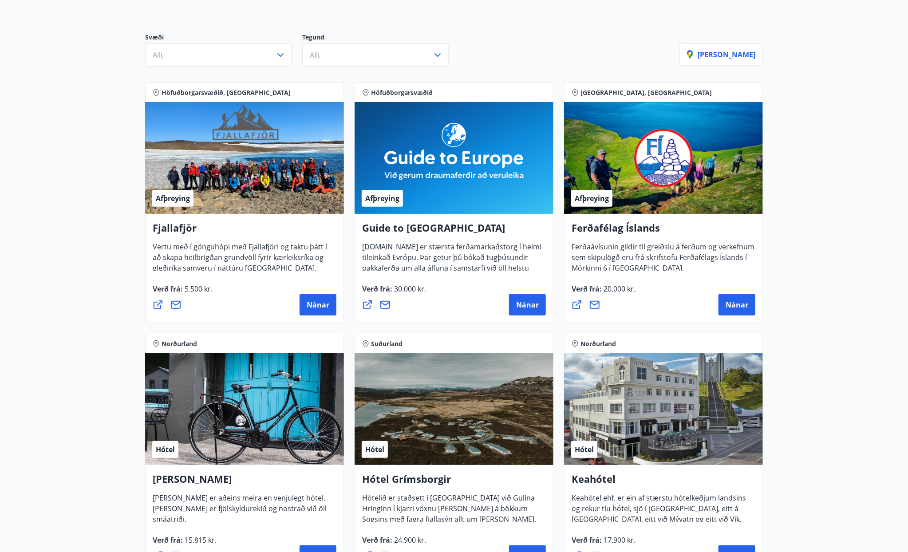
scroll to position [0, 0]
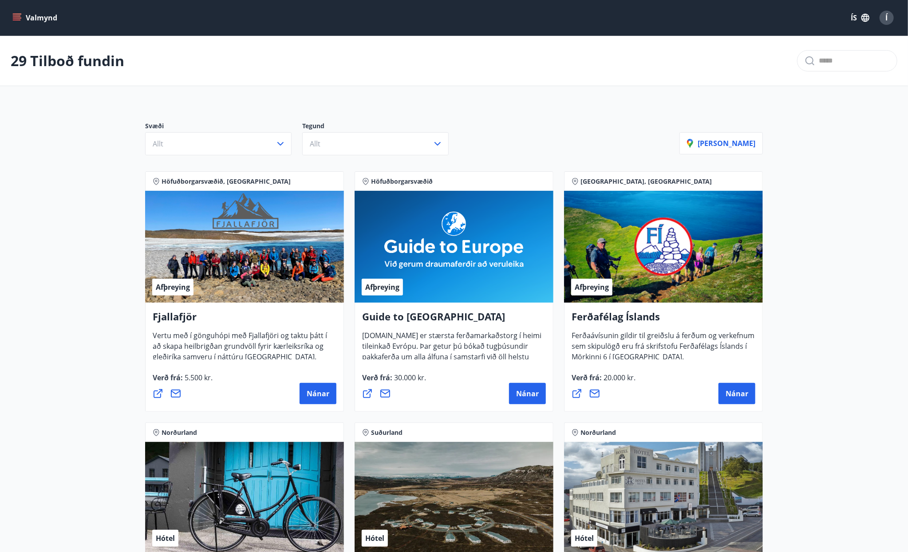
click at [20, 12] on button "Valmynd" at bounding box center [36, 18] width 50 height 16
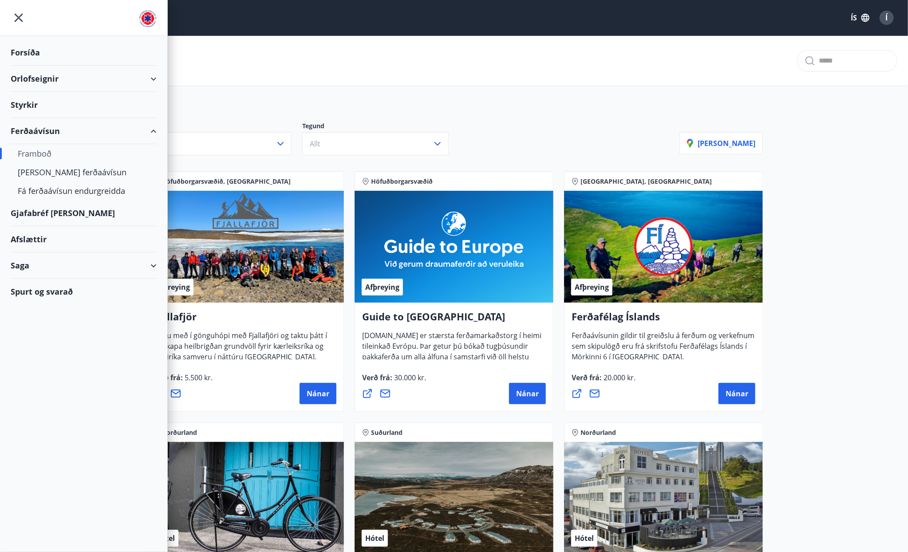
click at [40, 291] on div "Spurt og svarað" at bounding box center [84, 292] width 146 height 26
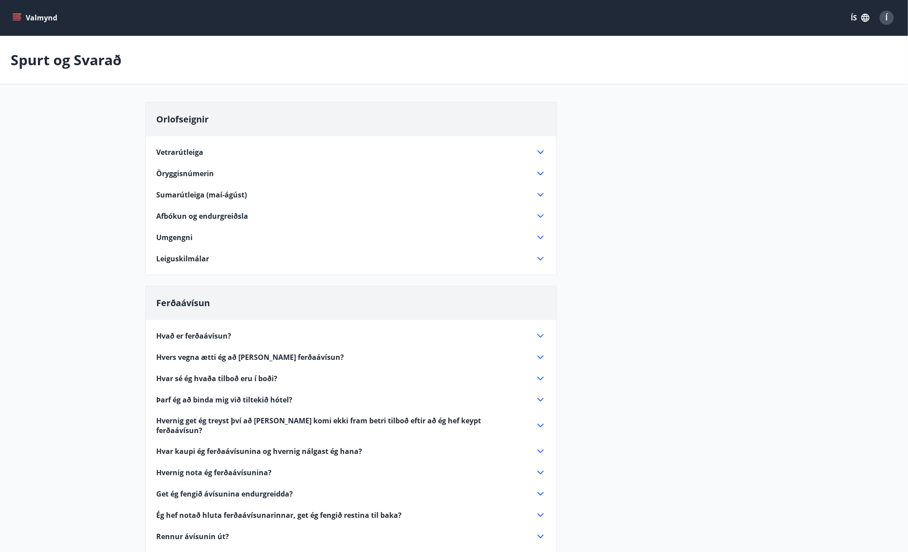
click at [542, 358] on icon at bounding box center [540, 357] width 11 height 11
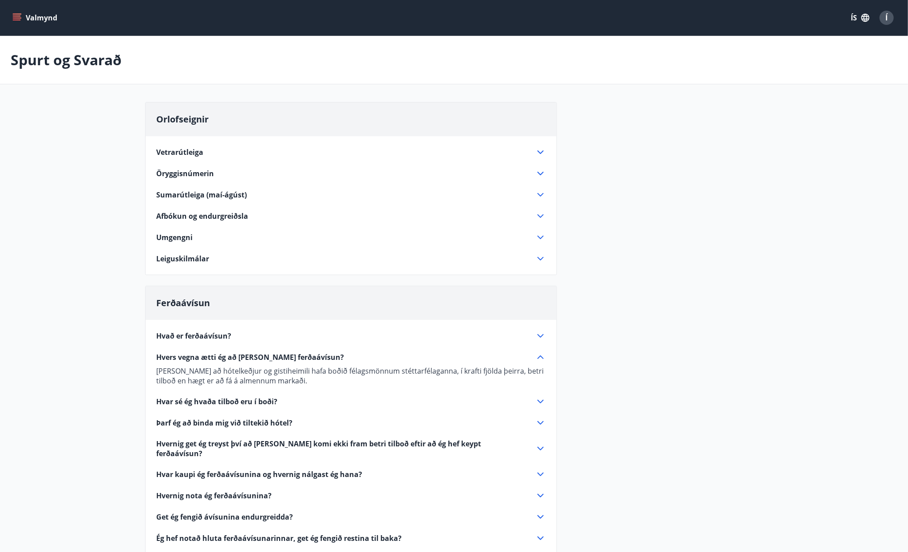
click at [542, 358] on icon at bounding box center [540, 357] width 11 height 11
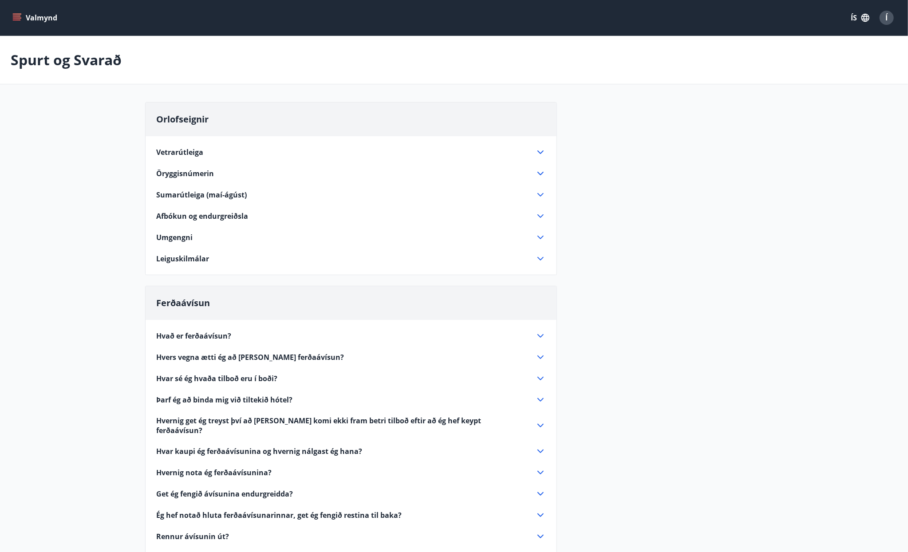
click at [534, 468] on div "Hvernig nota ég ferðaávísunina?" at bounding box center [345, 473] width 379 height 10
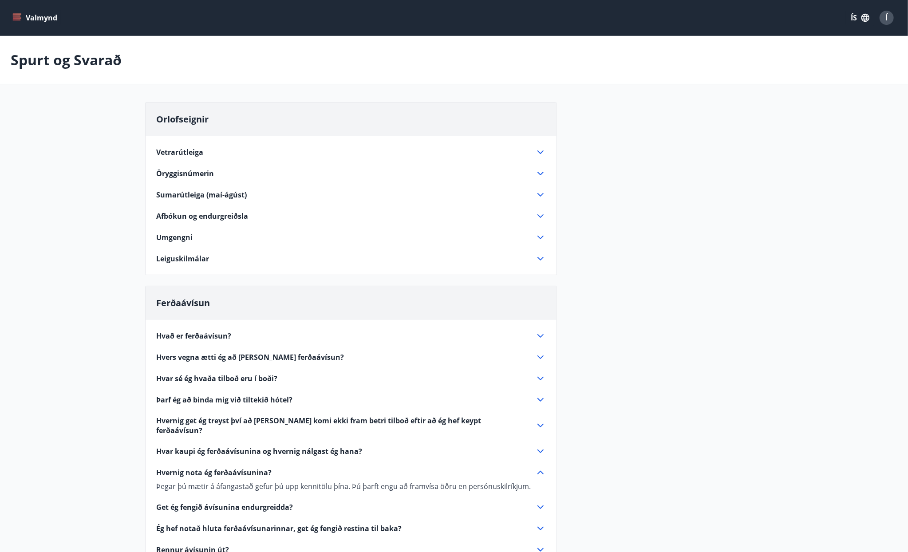
scroll to position [133, 0]
